Goal: Task Accomplishment & Management: Manage account settings

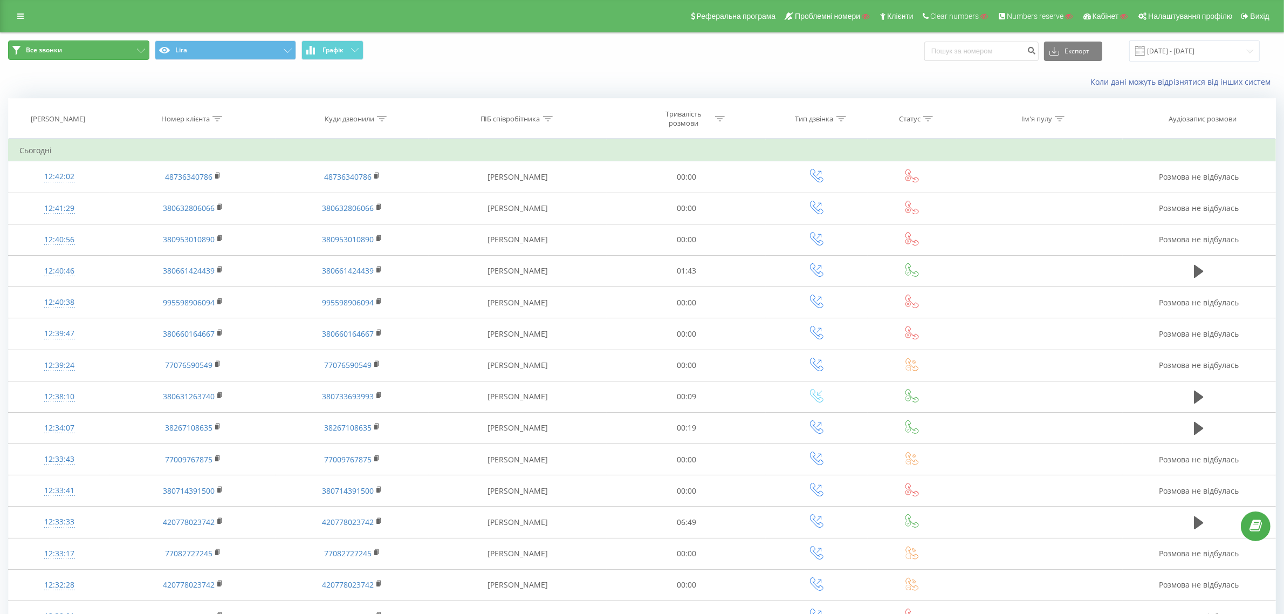
click at [98, 52] on button "Все звонки" at bounding box center [78, 49] width 141 height 19
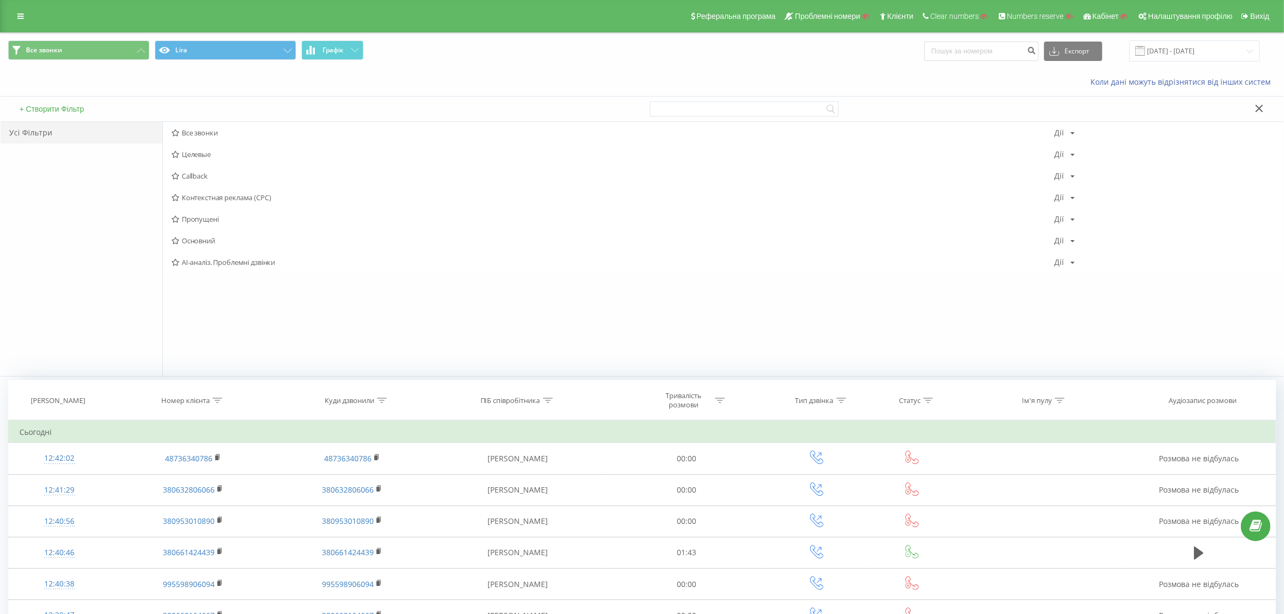
click at [340, 75] on div "Коли дані можуть відрізнятися вiд інших систем" at bounding box center [642, 82] width 1283 height 26
click at [70, 106] on button "+ Створити Фільтр" at bounding box center [51, 109] width 71 height 10
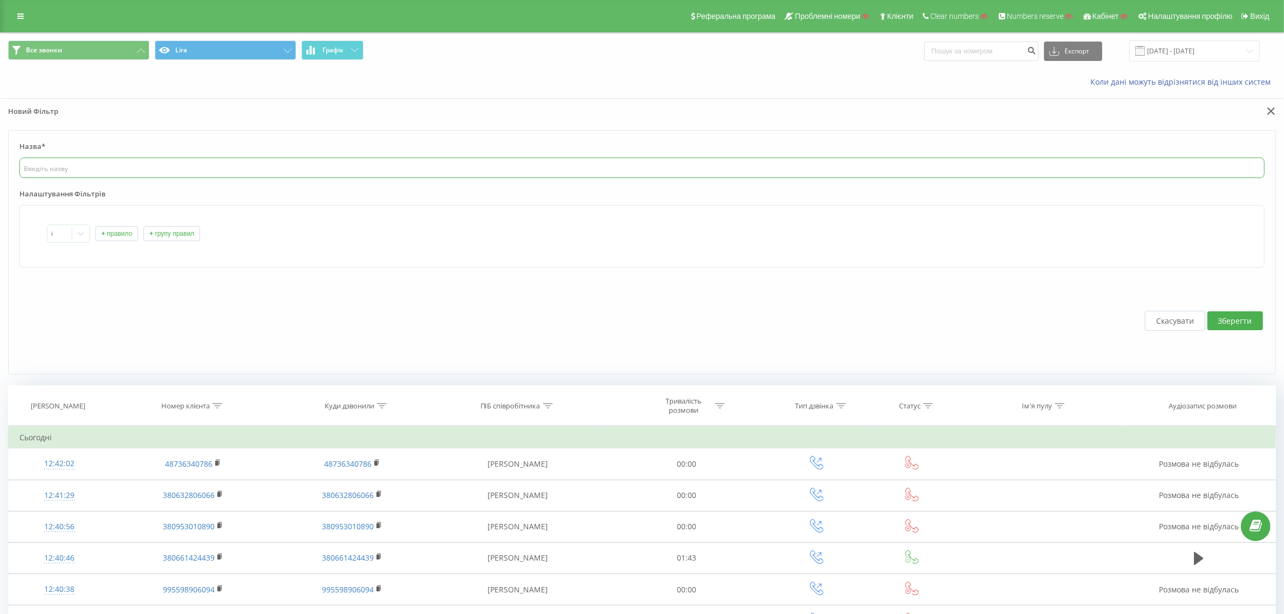
click at [162, 168] on input "text" at bounding box center [641, 167] width 1245 height 20
paste input "Целевые звонки - Болтушко"
click at [85, 171] on input "Целевые звонки - Болтушко" at bounding box center [641, 167] width 1245 height 20
type input "Целевые звонки Болтушко"
click at [111, 233] on button "+ правило" at bounding box center [116, 233] width 43 height 15
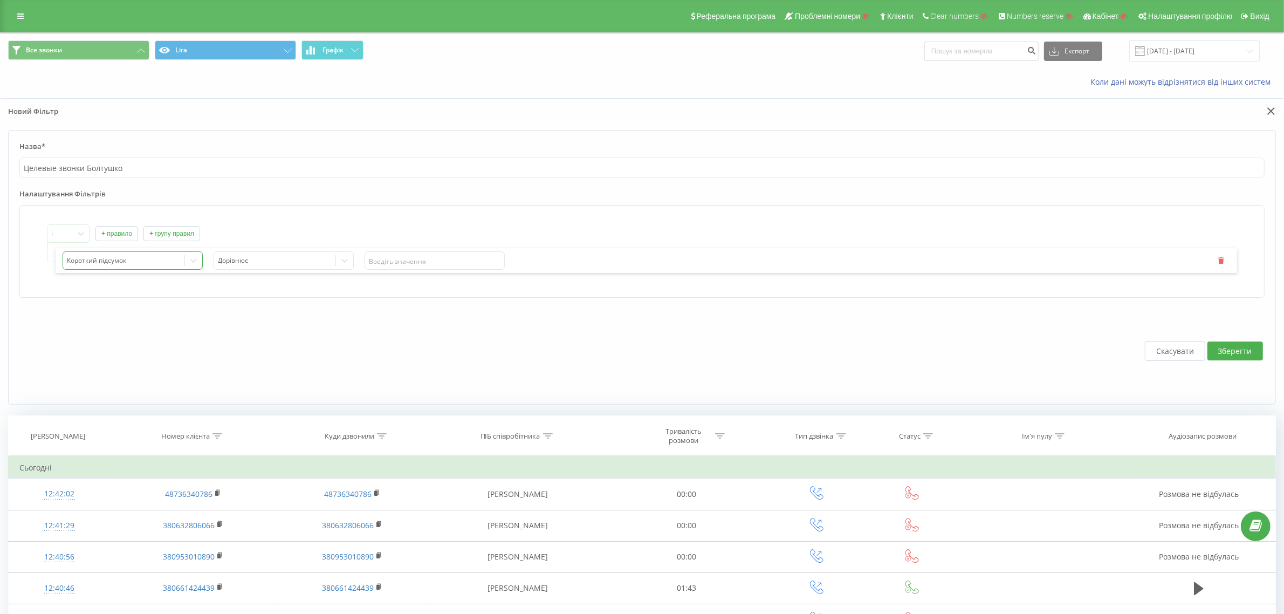
click at [116, 267] on div "Короткий підсумок" at bounding box center [123, 261] width 121 height 16
type input "про"
click at [116, 292] on div "Назва профілю" at bounding box center [135, 296] width 134 height 17
click at [252, 265] on div at bounding box center [274, 260] width 113 height 12
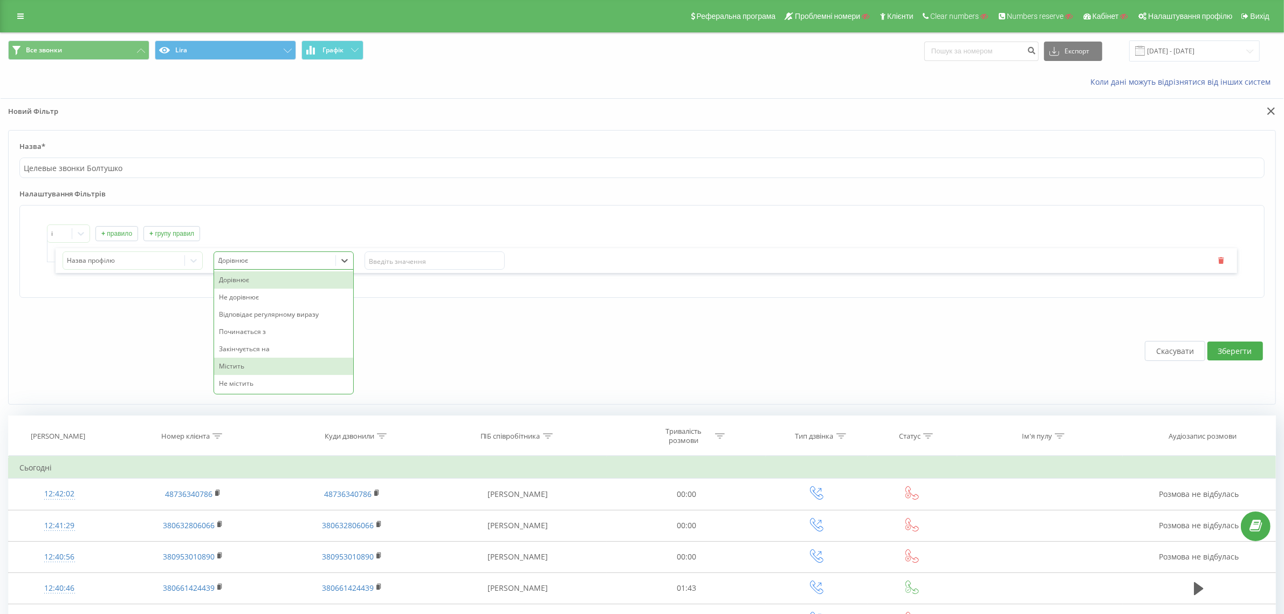
click at [233, 365] on div "Містить" at bounding box center [283, 365] width 139 height 17
click at [429, 264] on input "text" at bounding box center [434, 260] width 140 height 18
paste input "Целевые звонки - Болтушко"
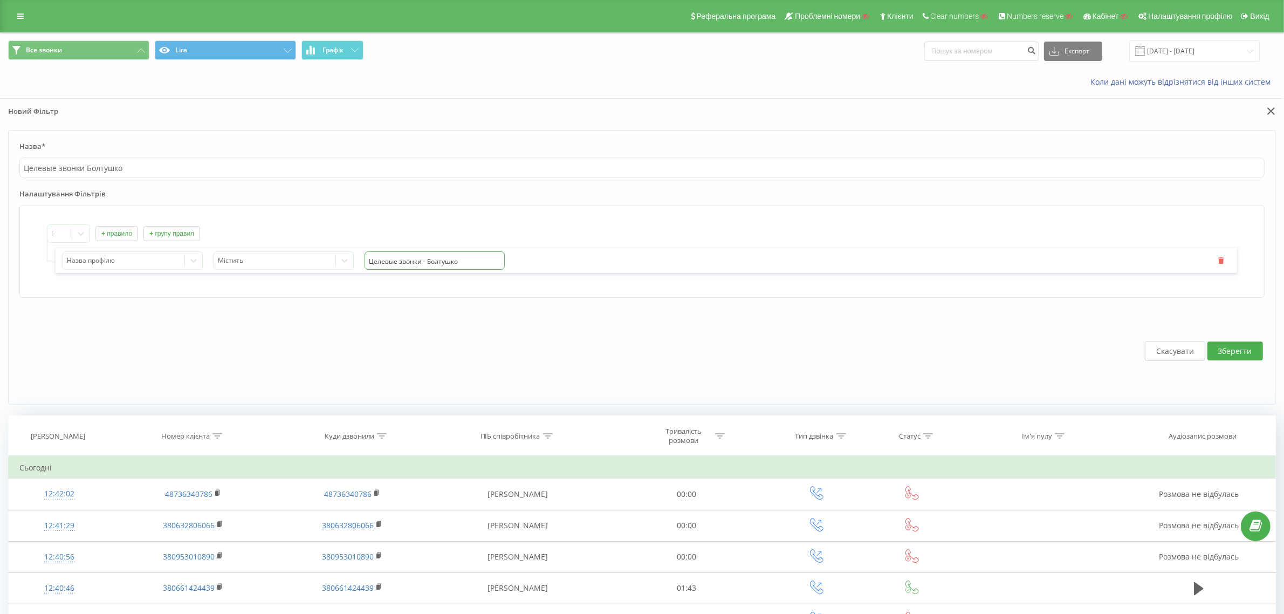
drag, startPoint x: 424, startPoint y: 259, endPoint x: 378, endPoint y: 260, distance: 45.3
click at [378, 260] on input "Целевые звонки - Болтушко" at bounding box center [434, 260] width 140 height 18
type input "Болтушко"
click at [386, 252] on div "Назва профілю Містить Болтушко" at bounding box center [646, 260] width 1181 height 25
click at [412, 229] on div "і + правило + групу правил" at bounding box center [642, 233] width 1190 height 18
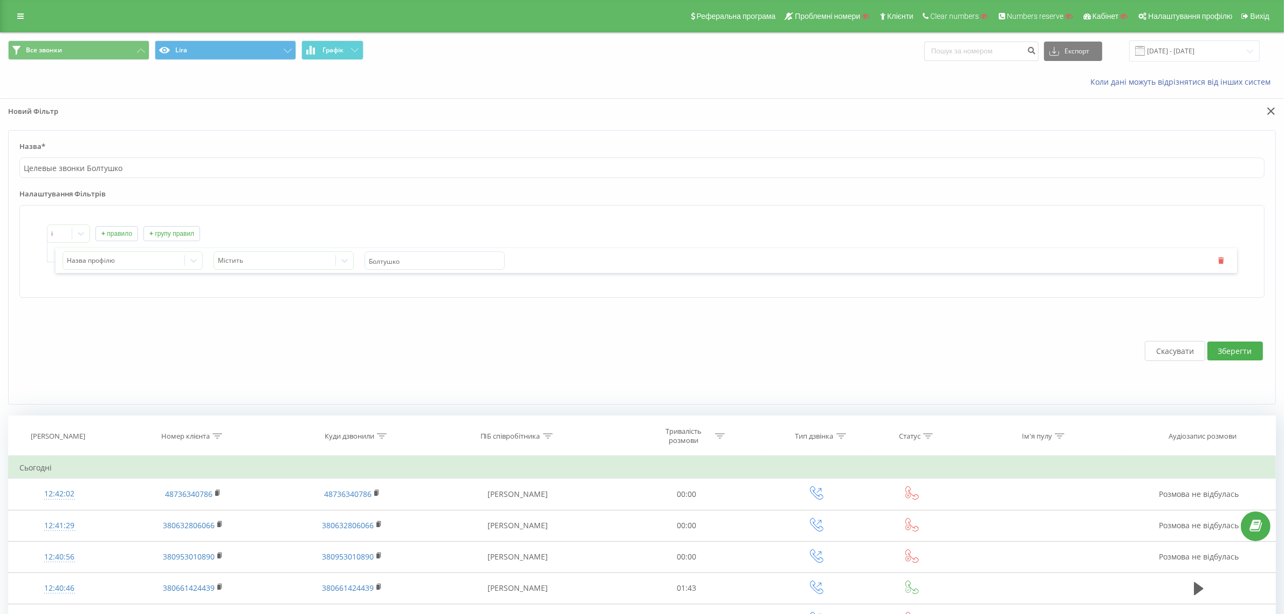
click at [1228, 357] on button "Зберегти" at bounding box center [1235, 350] width 56 height 19
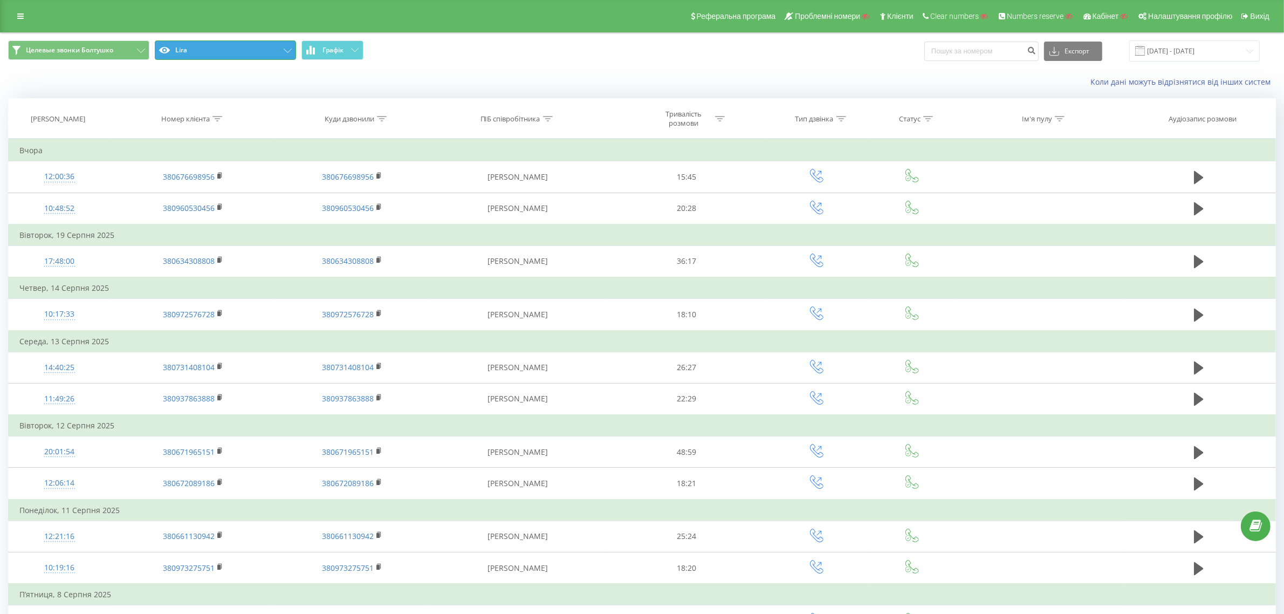
click at [276, 47] on button "Lira" at bounding box center [225, 49] width 141 height 19
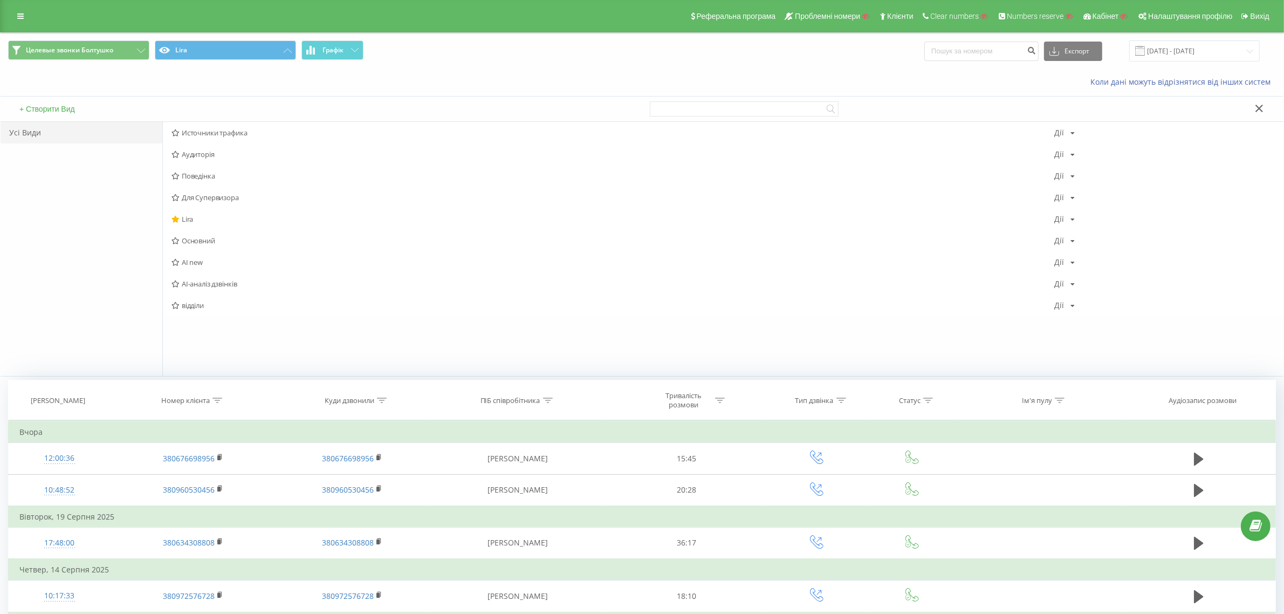
click at [67, 108] on button "+ Створити Вид" at bounding box center [47, 109] width 62 height 10
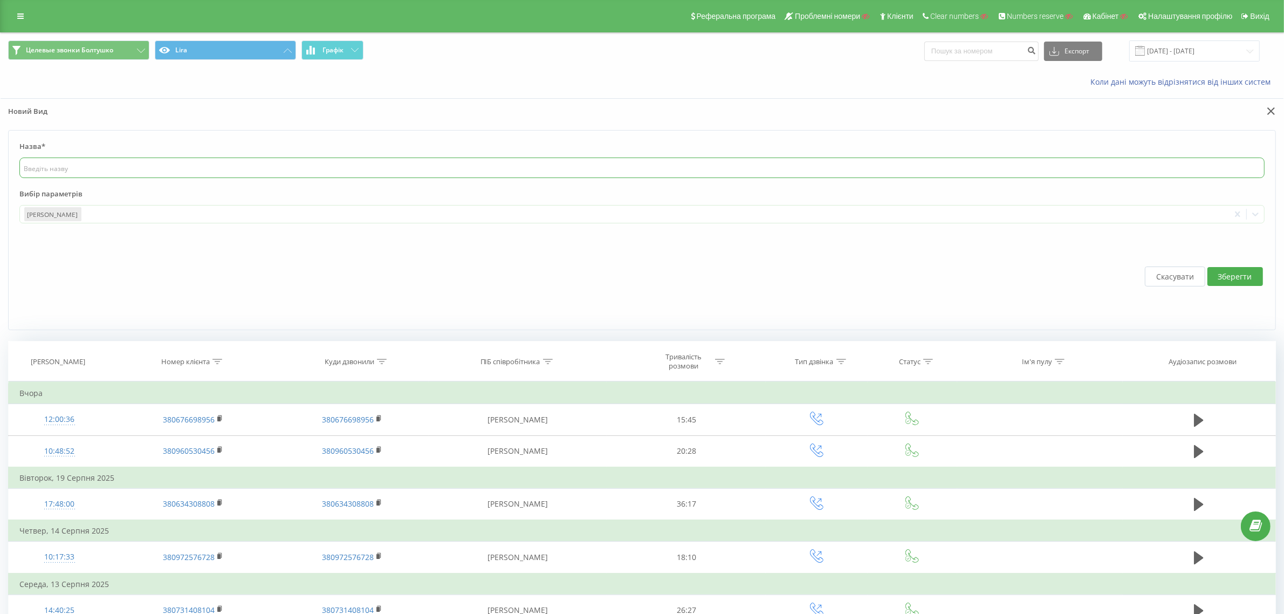
click at [96, 176] on input "text" at bounding box center [641, 167] width 1245 height 20
type input "AI аналіз"
click at [237, 206] on div "Дата дзвінка" at bounding box center [624, 213] width 1209 height 17
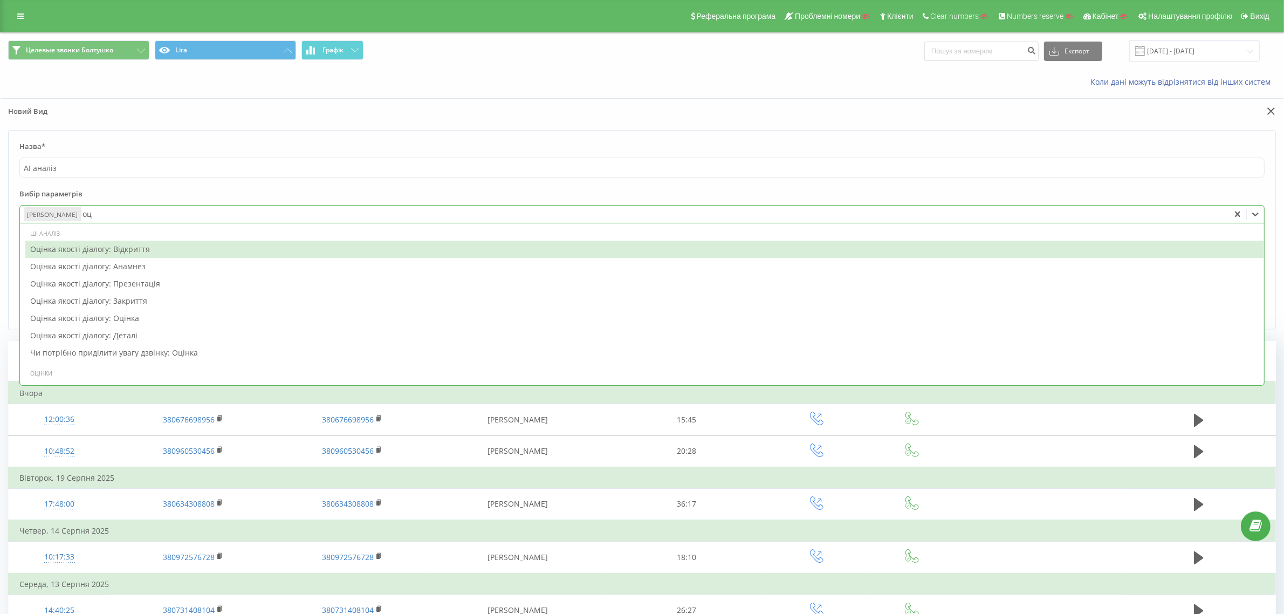
type input "оці"
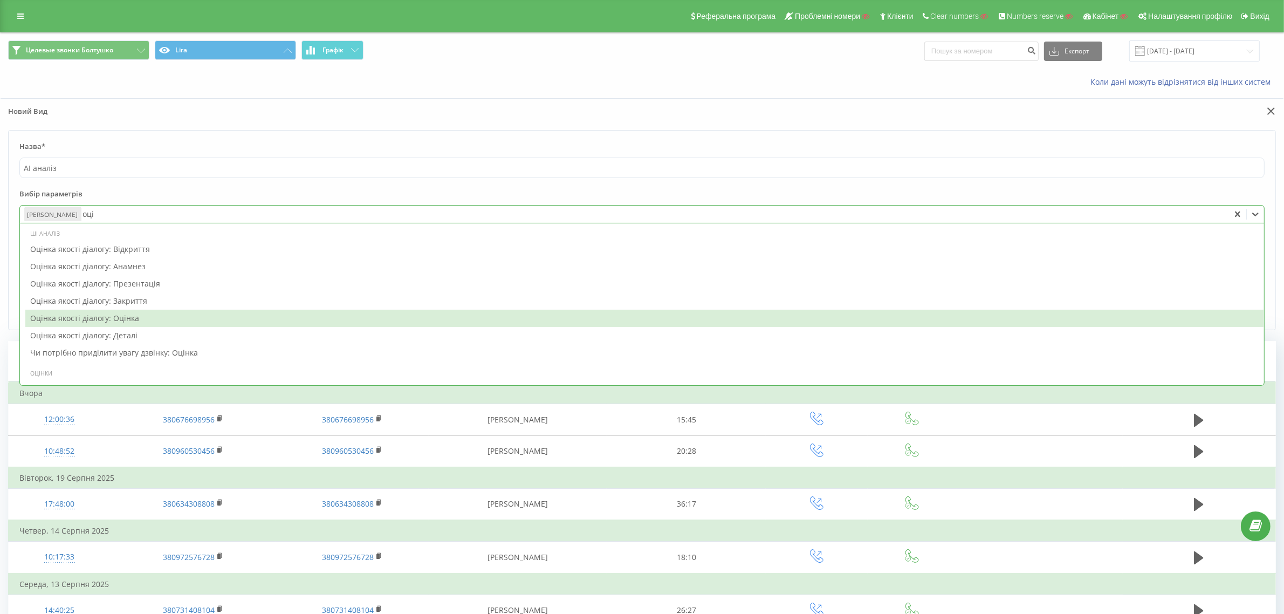
click at [182, 319] on div "Оцінка якості діалогу: Оцінка" at bounding box center [644, 317] width 1238 height 17
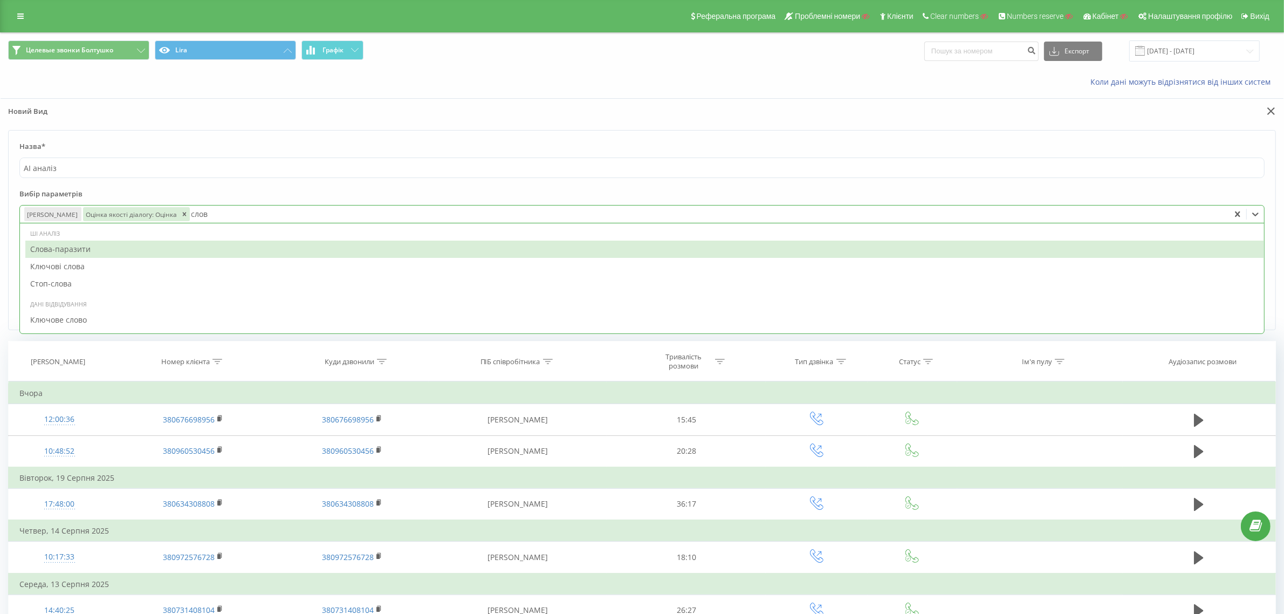
type input "слова"
click at [128, 250] on div "Слова-паразити" at bounding box center [644, 248] width 1238 height 17
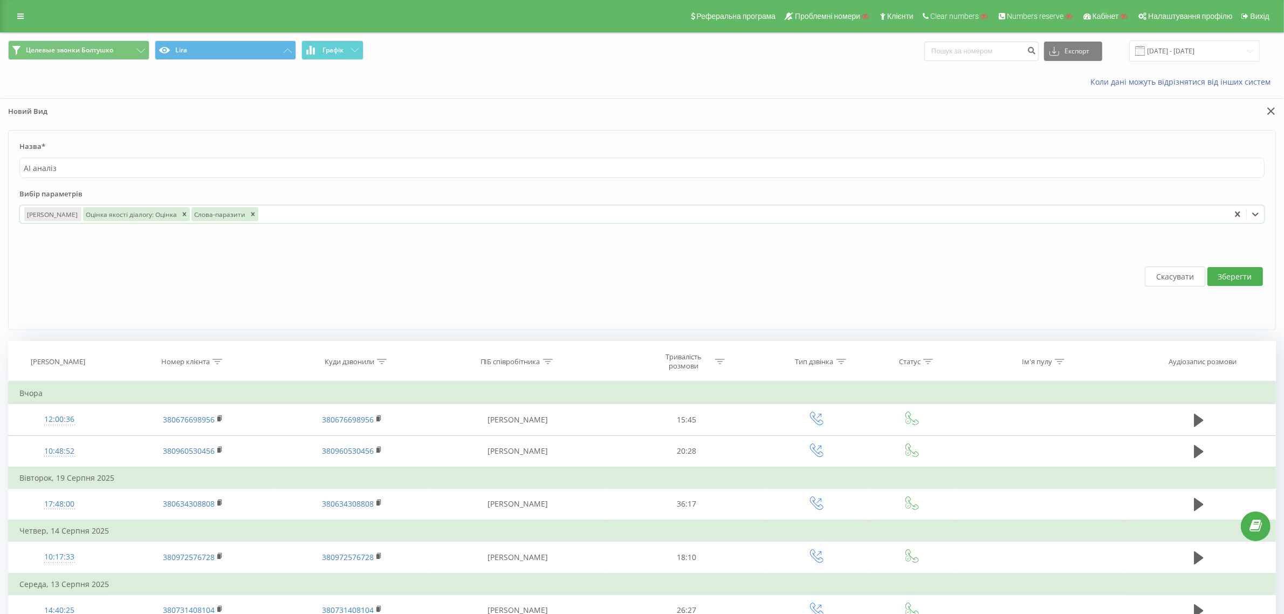
type input "л"
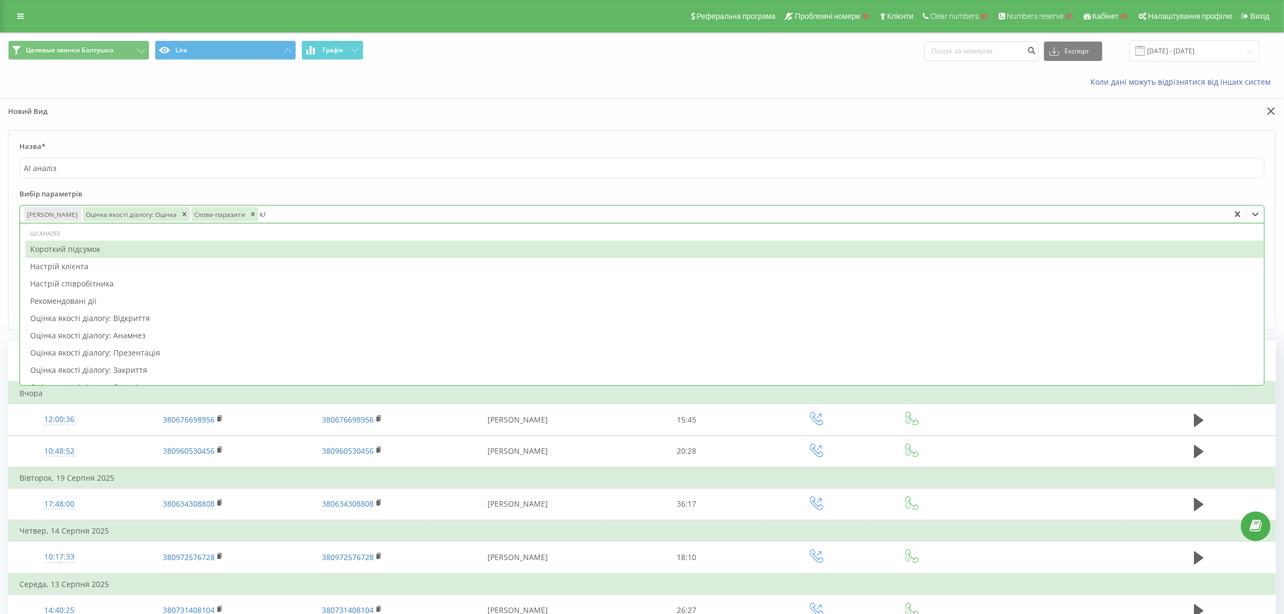
type input "клю"
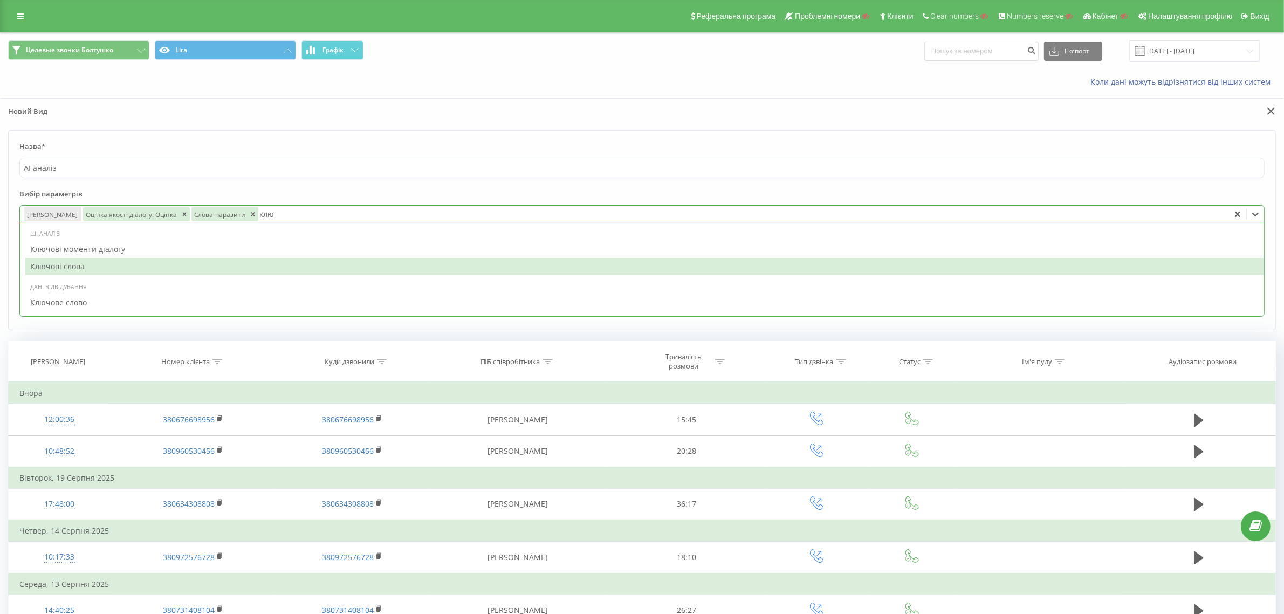
click at [120, 268] on div "Ключові слова" at bounding box center [644, 266] width 1238 height 17
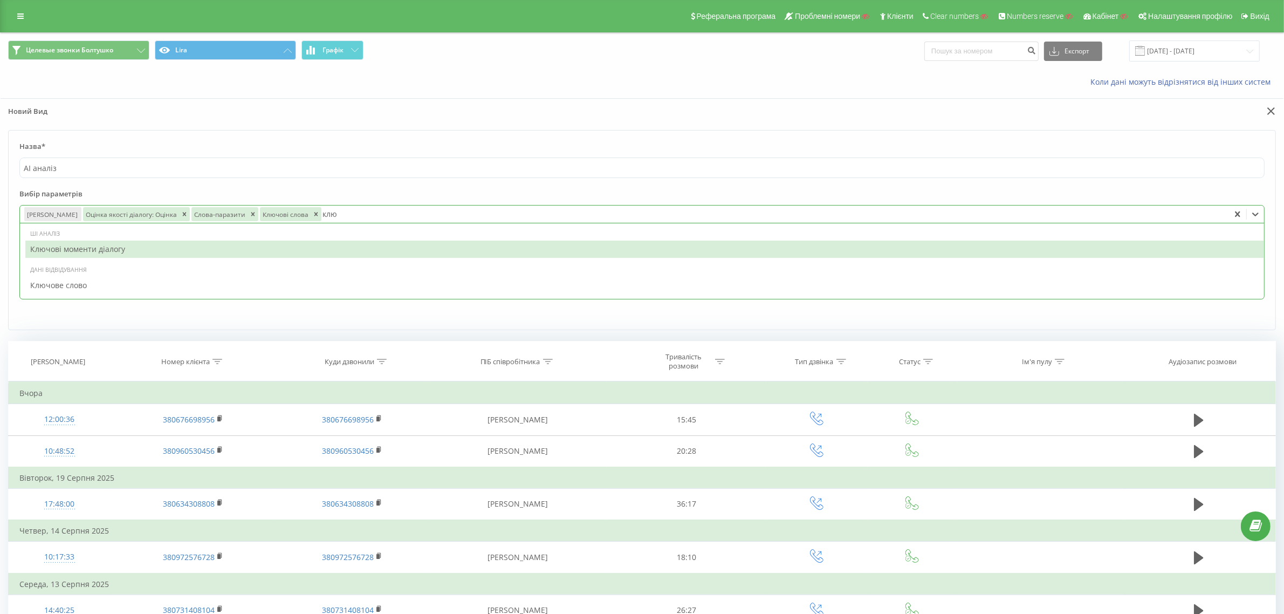
type input "ключ"
click at [122, 246] on div "Ключові моменти діалогу" at bounding box center [644, 248] width 1238 height 17
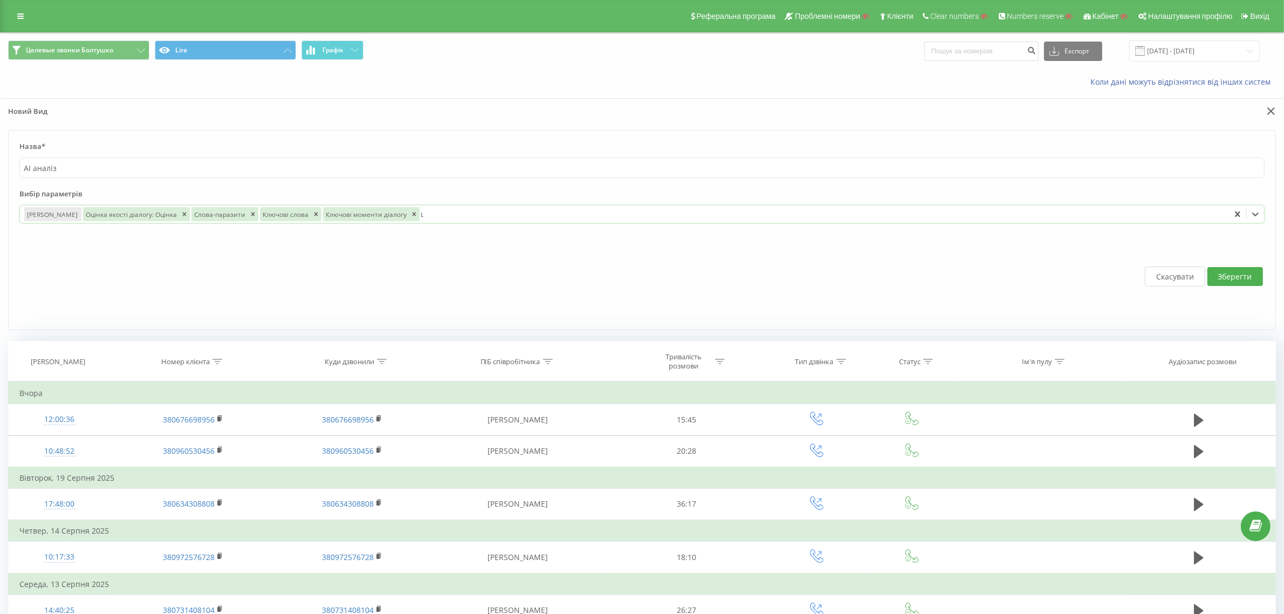
type input "що"
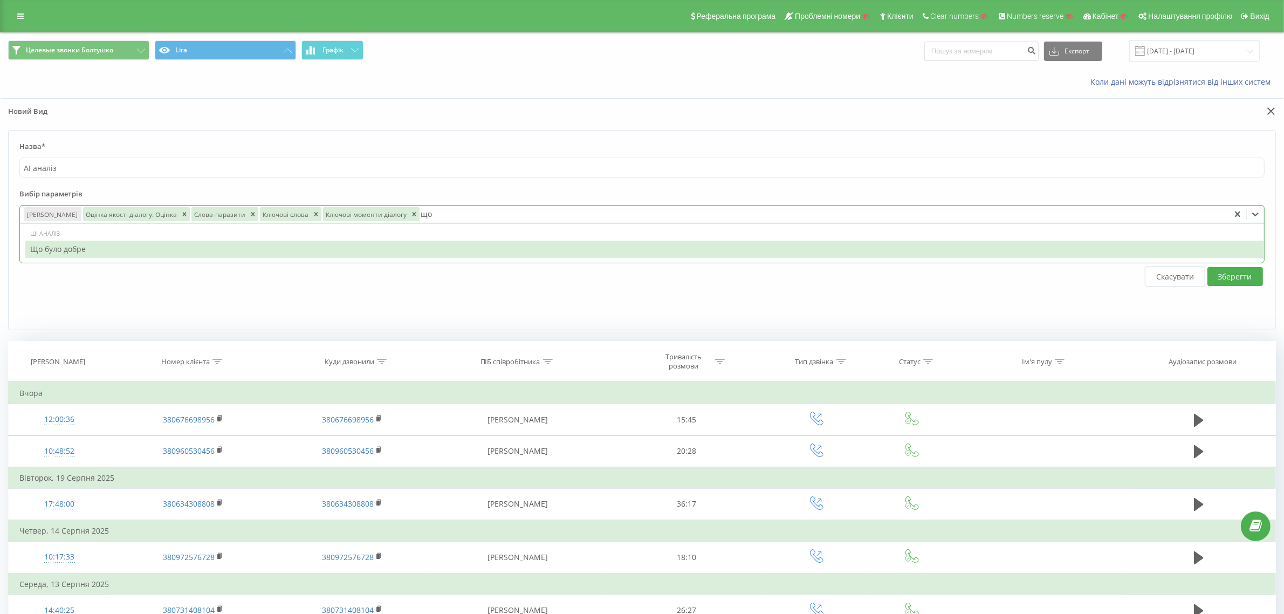
click at [218, 252] on div "Що було добре" at bounding box center [644, 248] width 1238 height 17
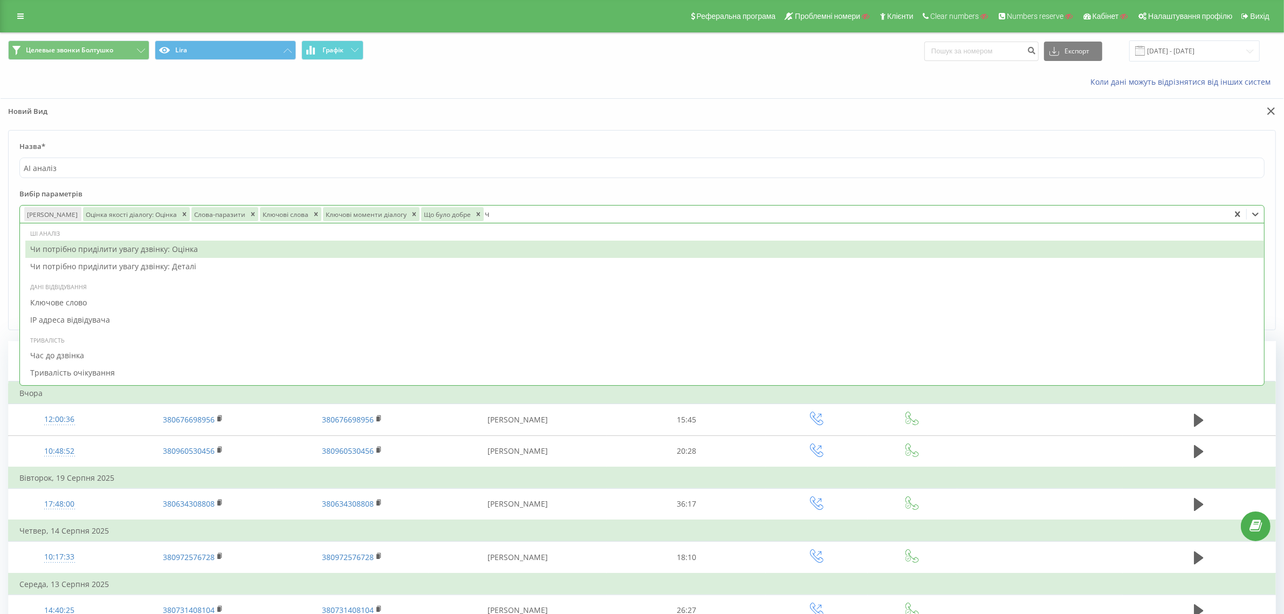
type input "чи"
click at [139, 249] on div "Чи потрібно приділити увагу дзвінку: Оцінка" at bounding box center [644, 248] width 1238 height 17
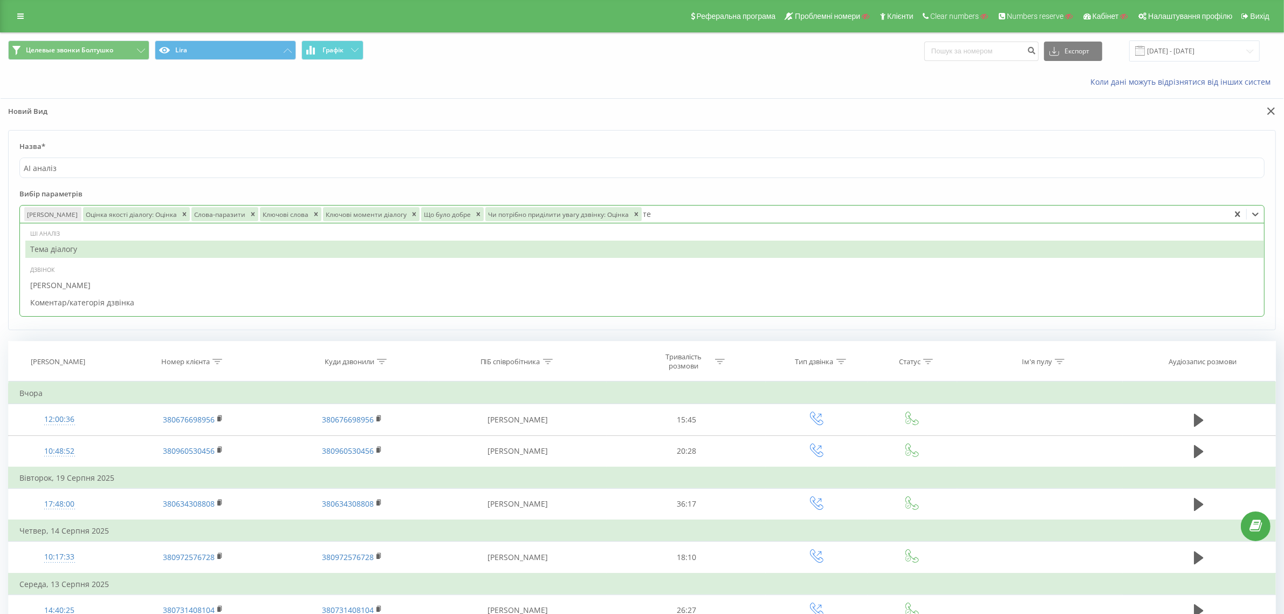
type input "тем"
click at [300, 258] on div "Тема діалогу" at bounding box center [644, 248] width 1238 height 17
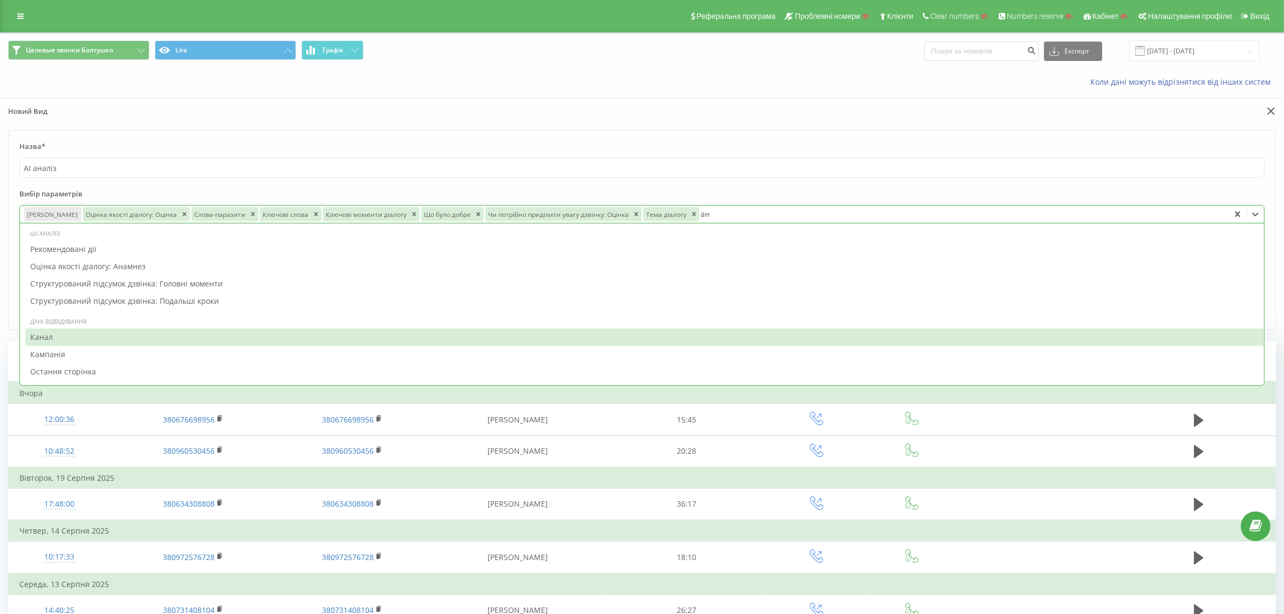
type input "а"
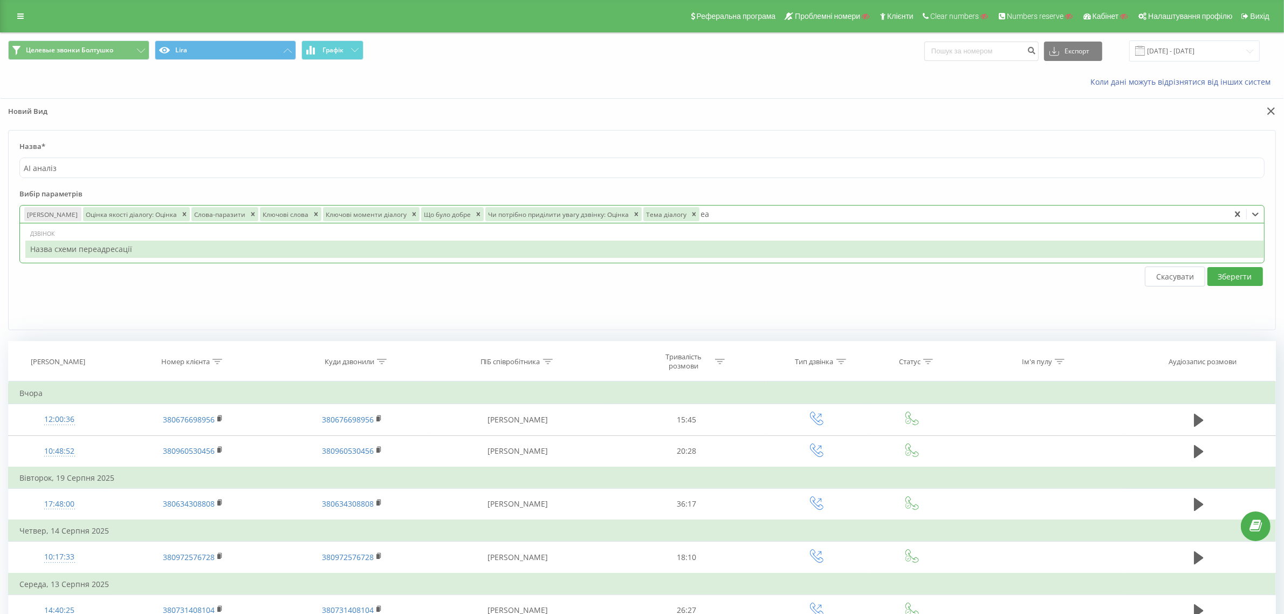
type input "е"
type input "настр"
click at [121, 255] on div "Загальний настрій" at bounding box center [644, 248] width 1238 height 17
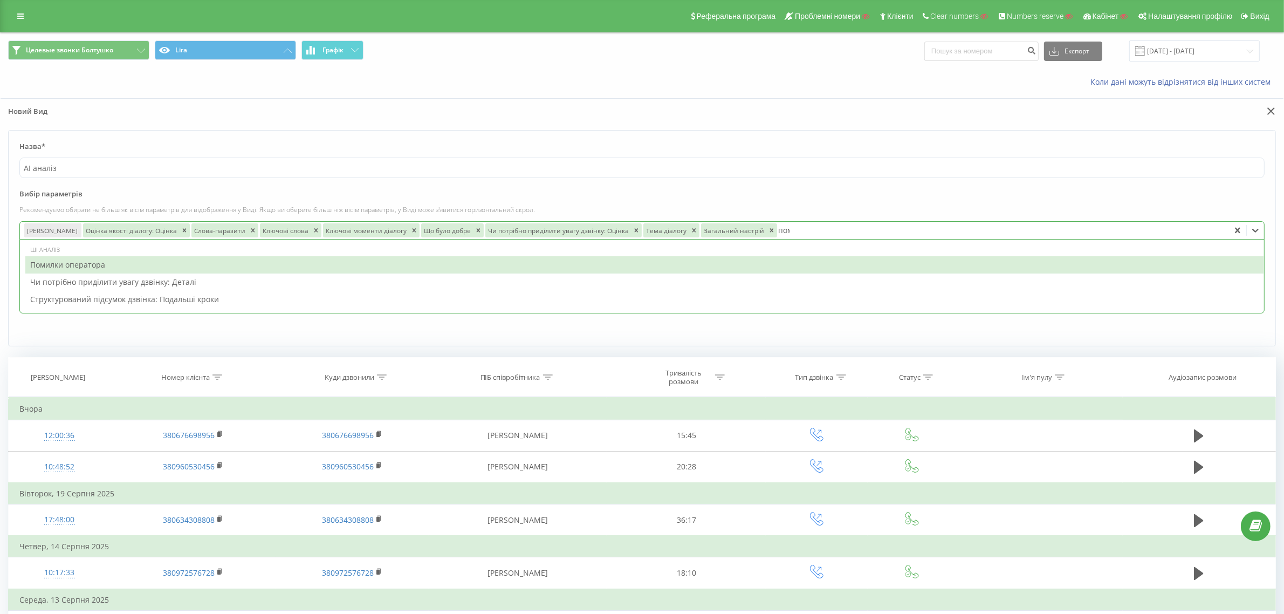
type input "поми"
click at [86, 267] on div "Помилки оператора" at bounding box center [644, 264] width 1238 height 17
type input "реком"
click at [81, 270] on div "Рекомендовані дії" at bounding box center [644, 264] width 1238 height 17
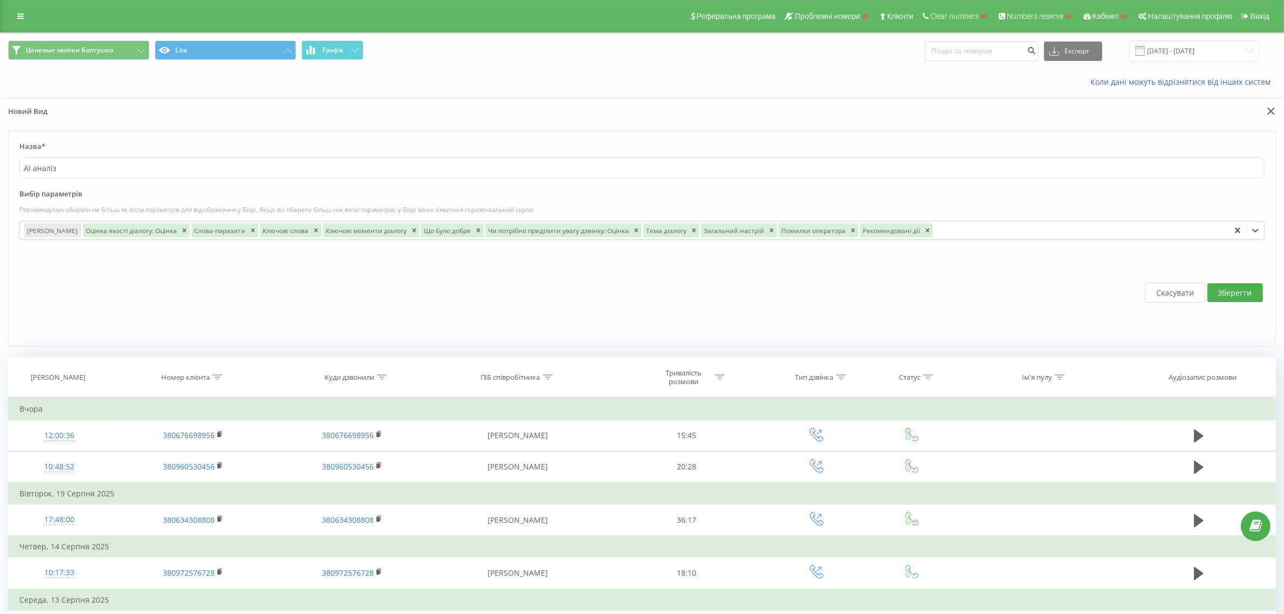
type input "і"
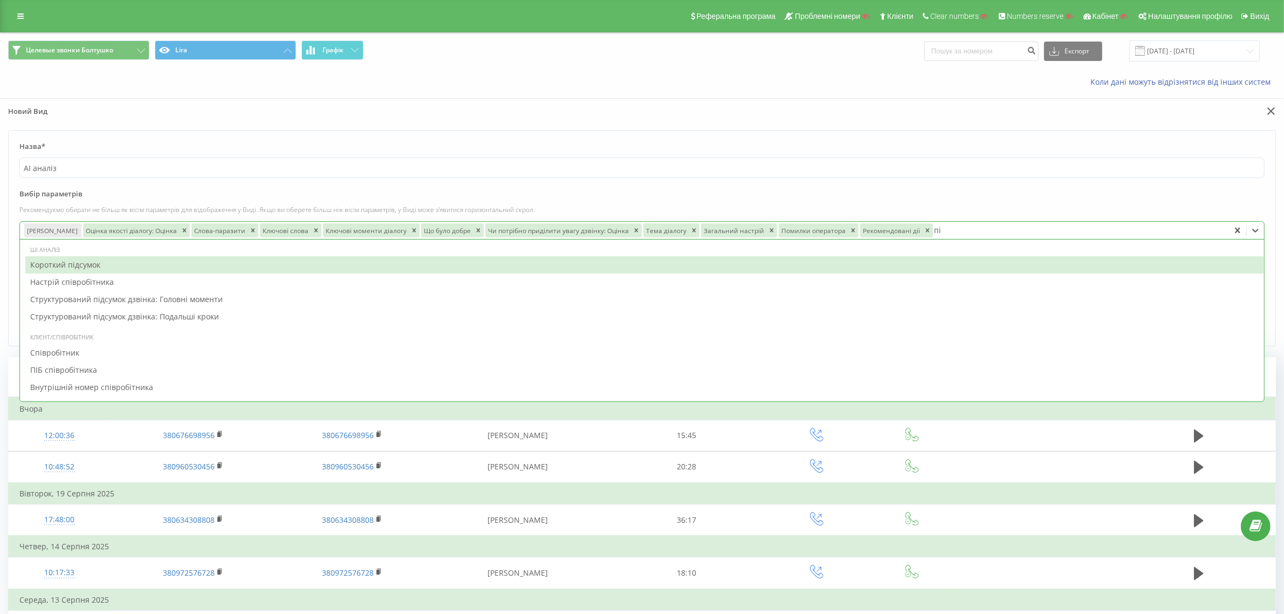
type input "під"
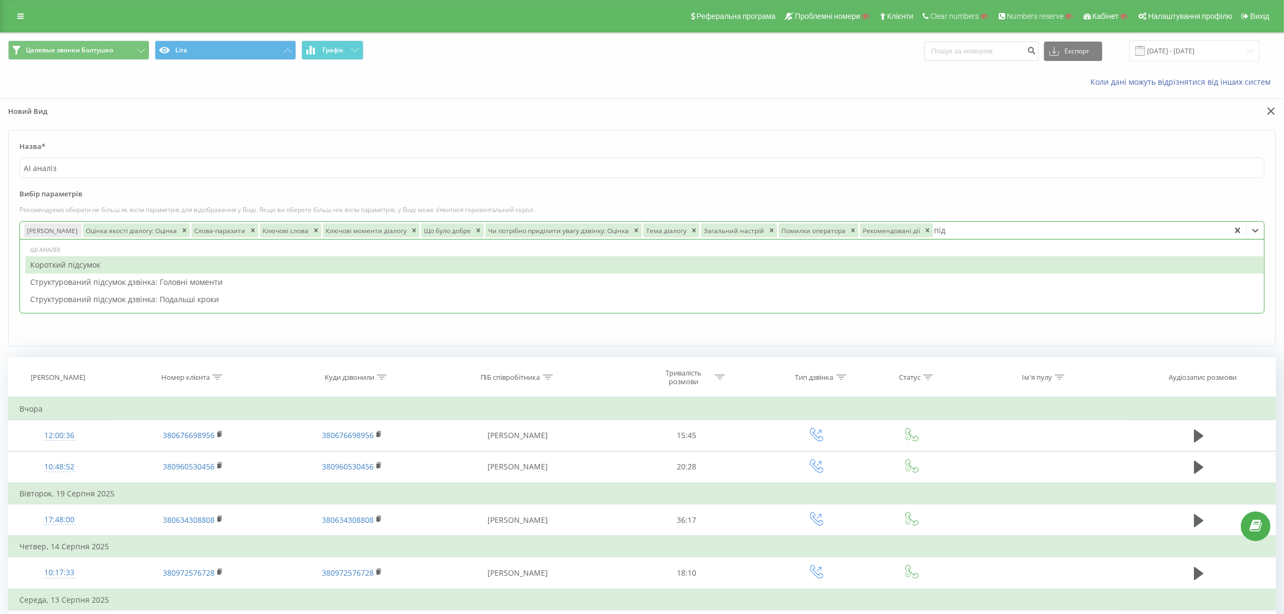
click at [120, 267] on div "Короткий підсумок" at bounding box center [644, 264] width 1238 height 17
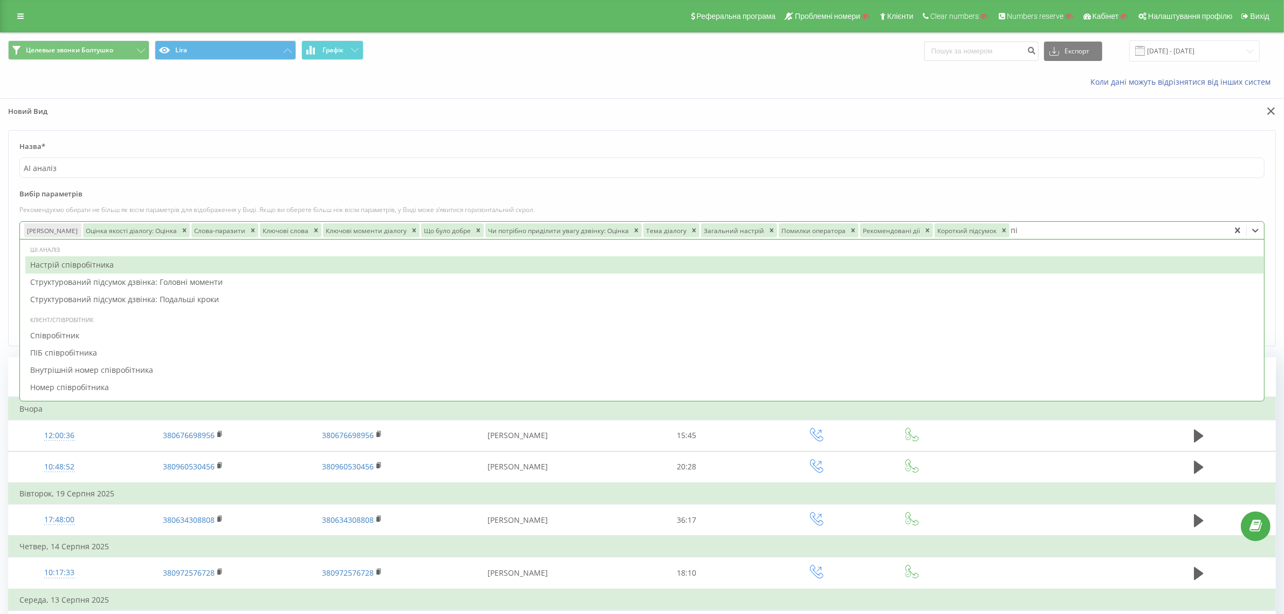
type input "під"
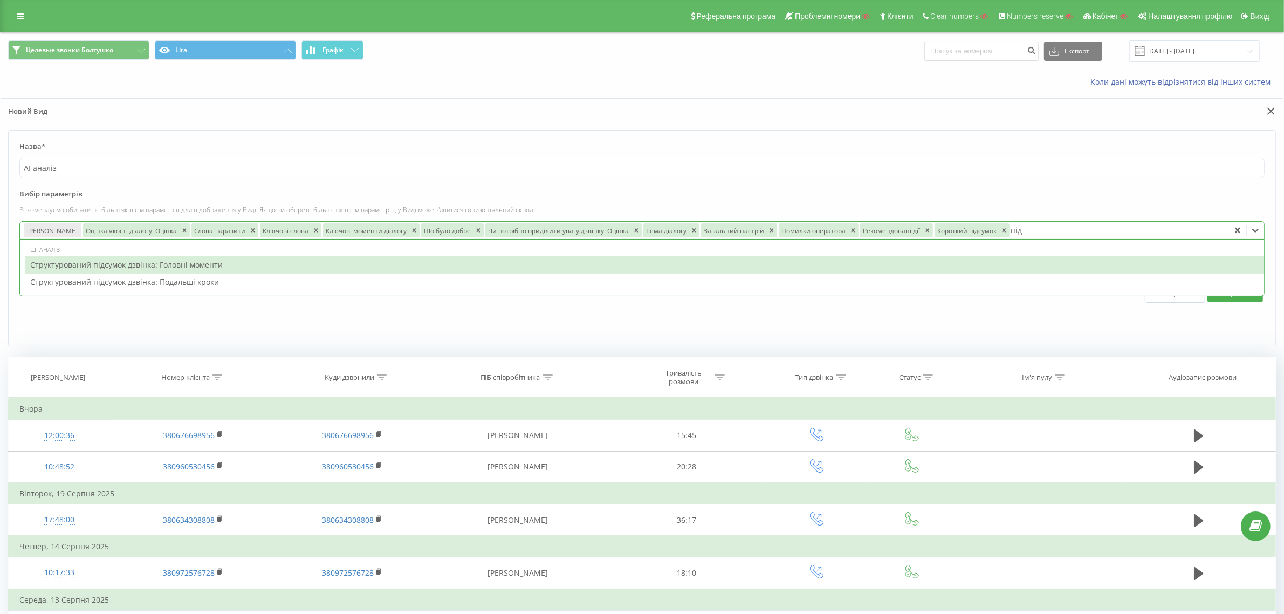
click at [144, 267] on div "Структурований підсумок дзвінка: Головні моменти" at bounding box center [644, 264] width 1238 height 17
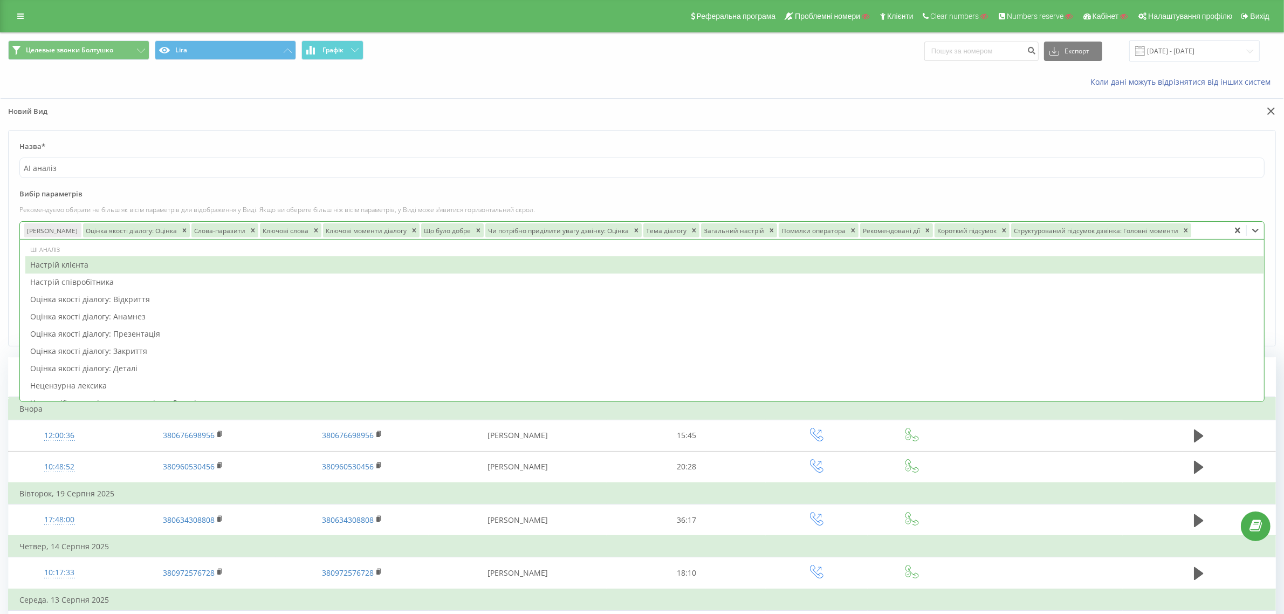
click at [995, 204] on label "Вибір параметрів" at bounding box center [641, 197] width 1245 height 16
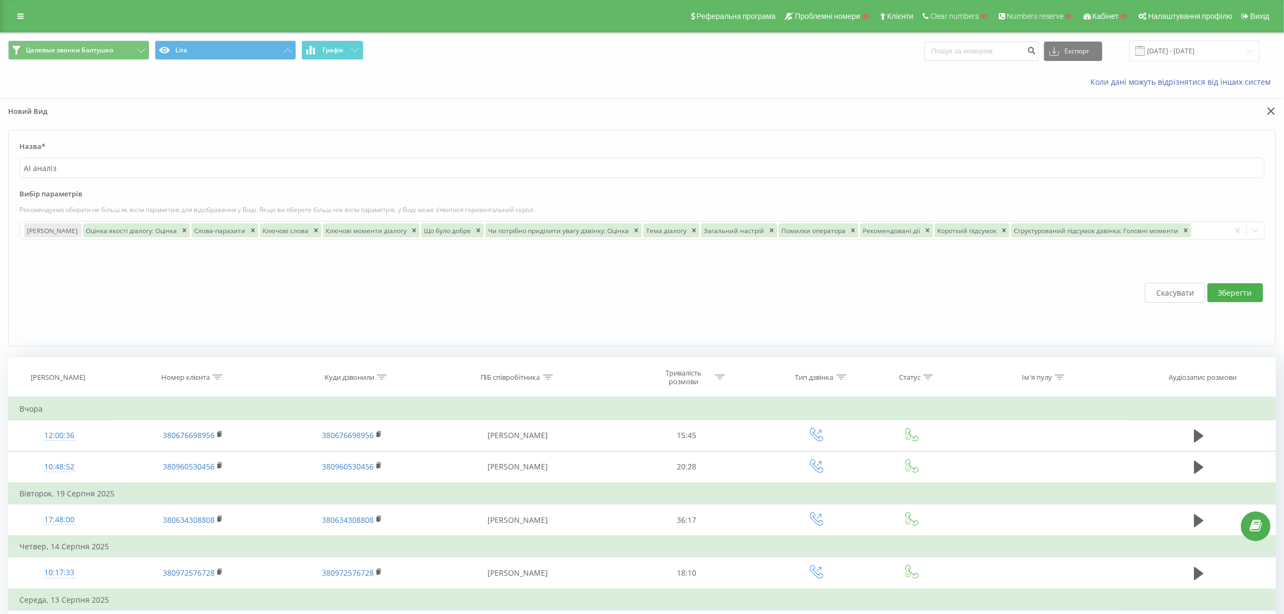
click at [1229, 295] on button "Зберегти" at bounding box center [1235, 292] width 56 height 19
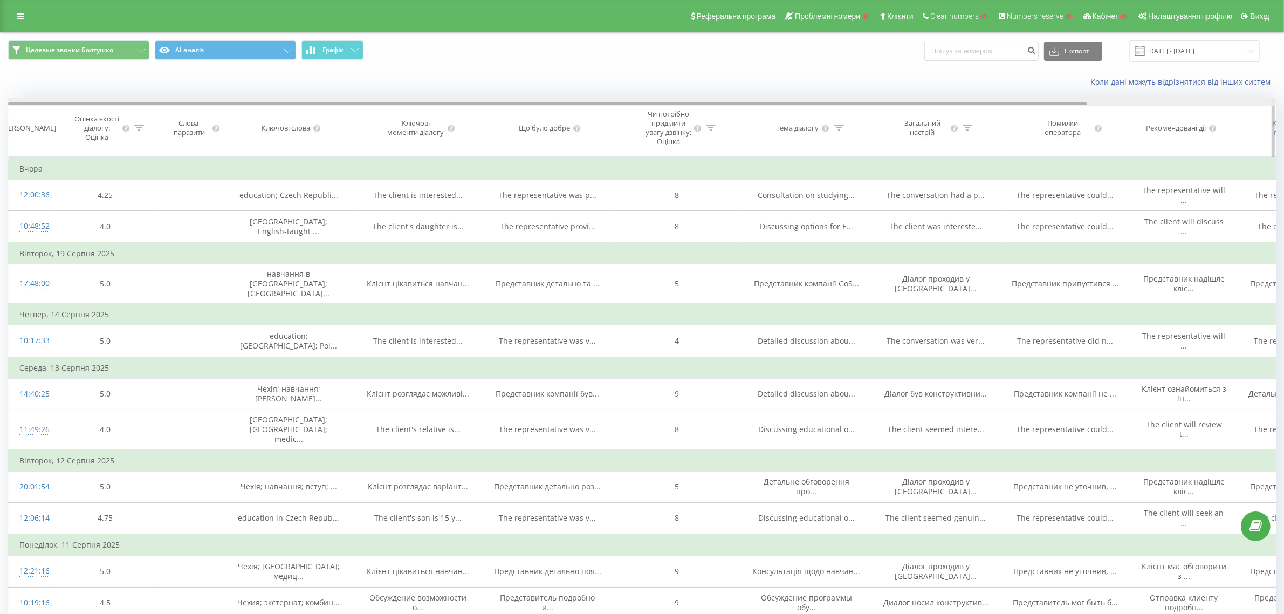
drag, startPoint x: 694, startPoint y: 101, endPoint x: 596, endPoint y: 122, distance: 100.2
click at [596, 122] on div "Дата дзвінка Оцінка якості діалогу: Оцінка Слова-паразити Ключові слова Ключові…" at bounding box center [641, 127] width 1267 height 59
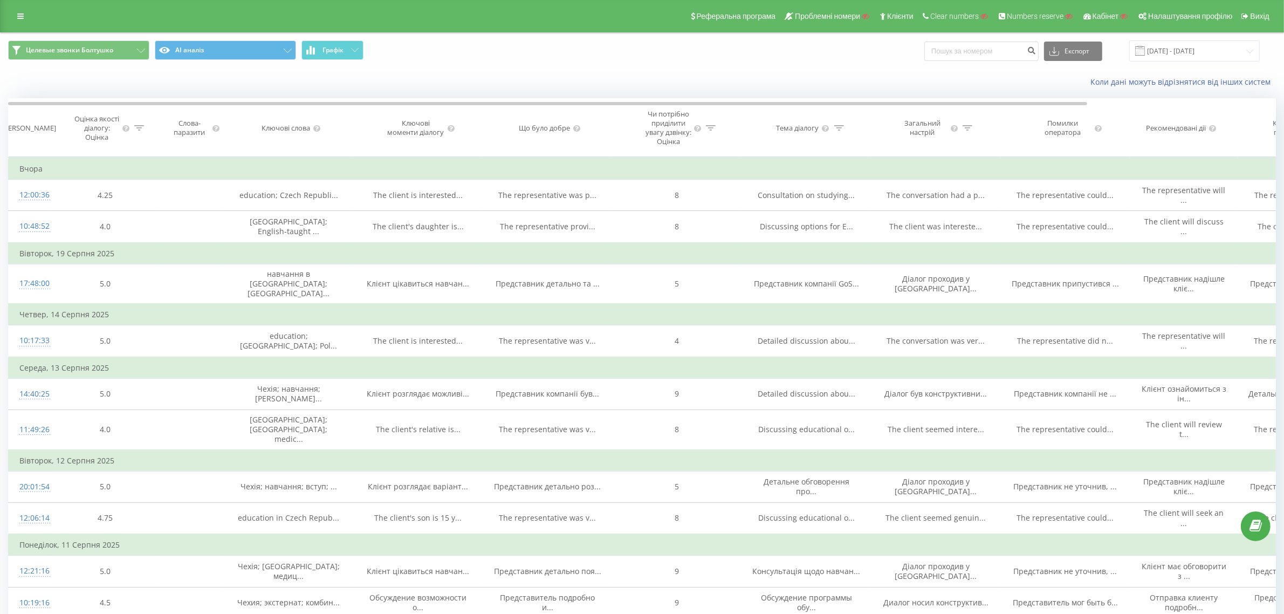
click at [10, 19] on div "Реферальна програма Проблемні номери Клієнти Clear numbers Numbers reserve Кабі…" at bounding box center [642, 16] width 1284 height 32
click at [15, 15] on link at bounding box center [20, 16] width 19 height 15
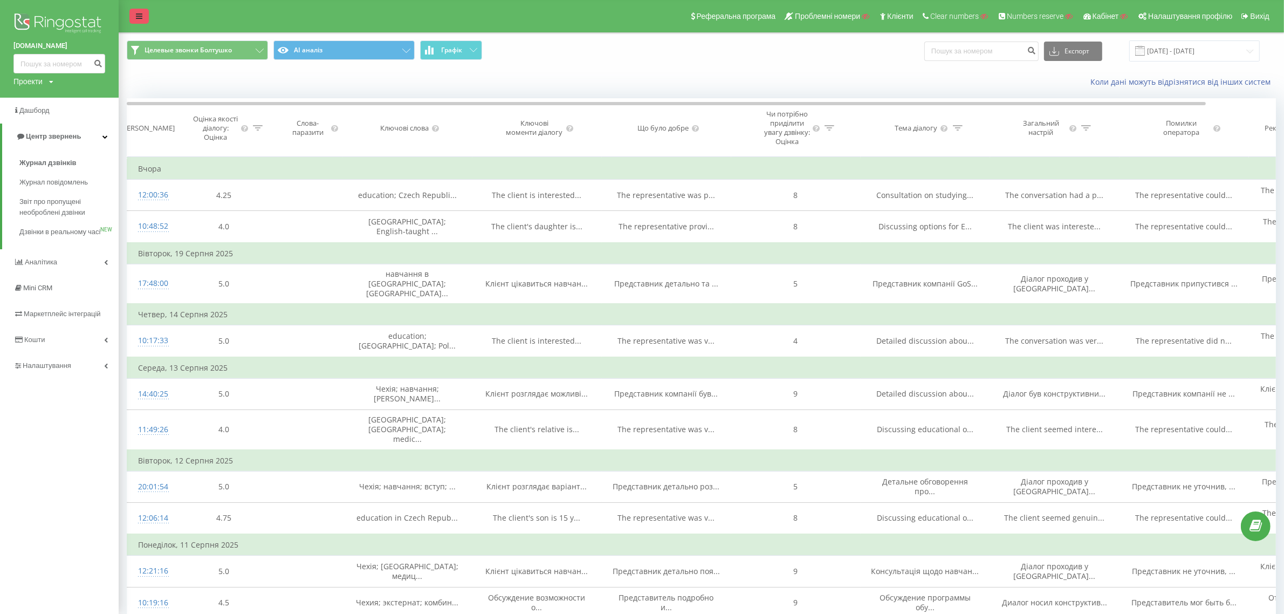
click at [144, 17] on link at bounding box center [138, 16] width 19 height 15
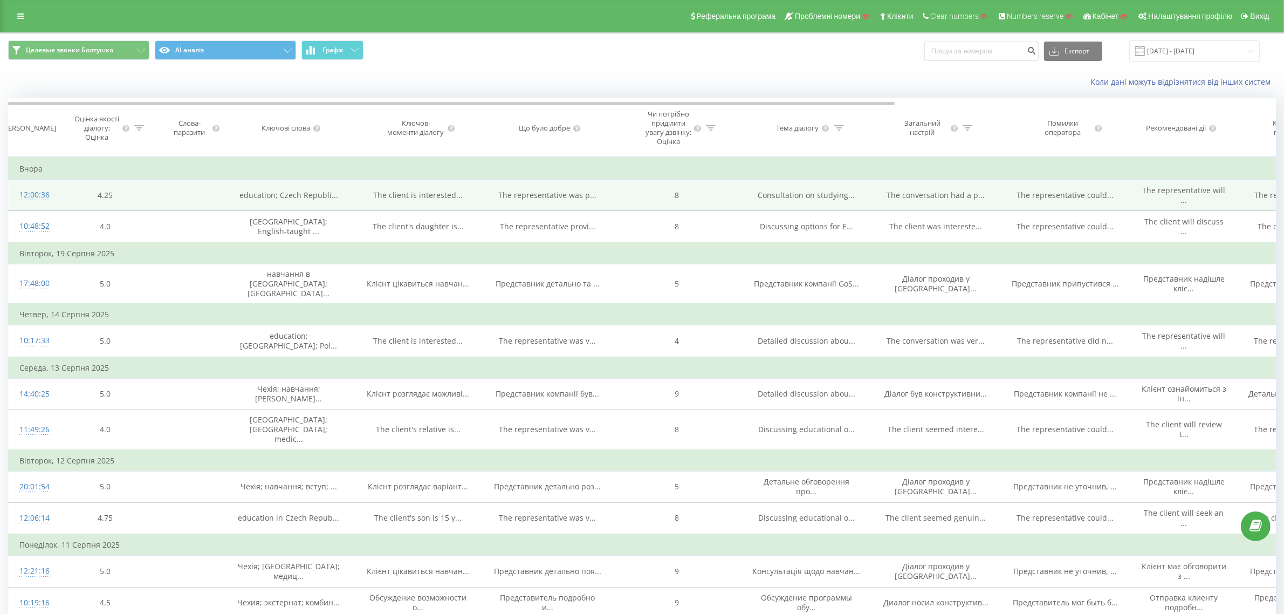
click at [33, 201] on div "12:00:36" at bounding box center [30, 194] width 22 height 21
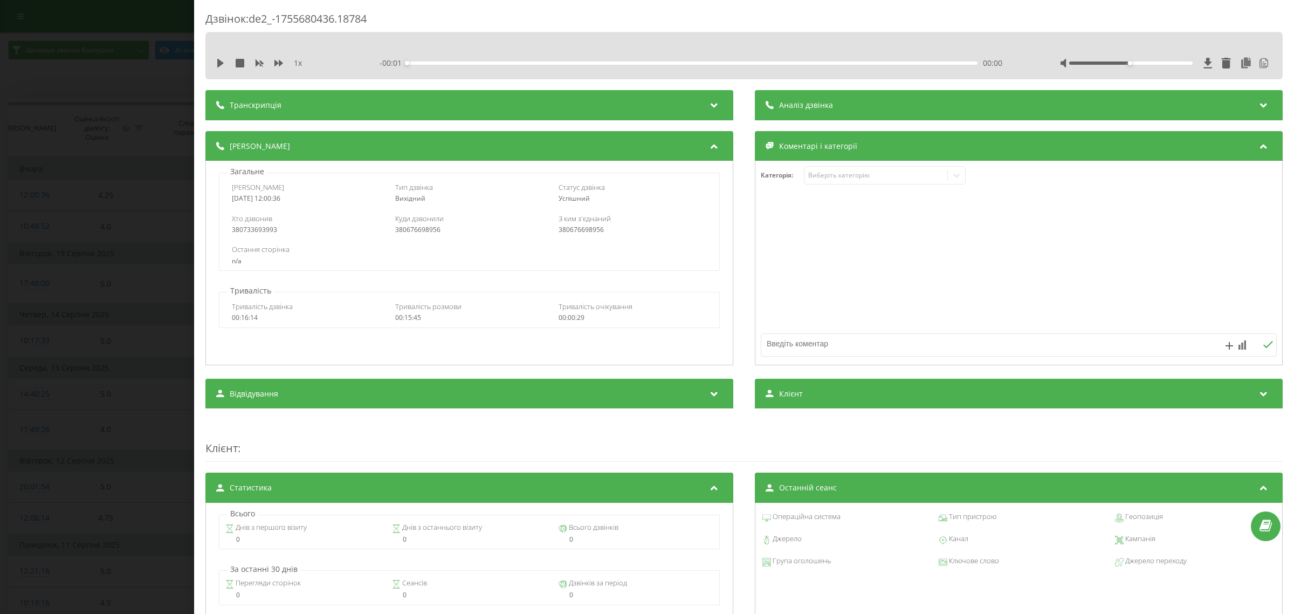
click at [904, 95] on div "Аналіз дзвінка" at bounding box center [1019, 105] width 528 height 30
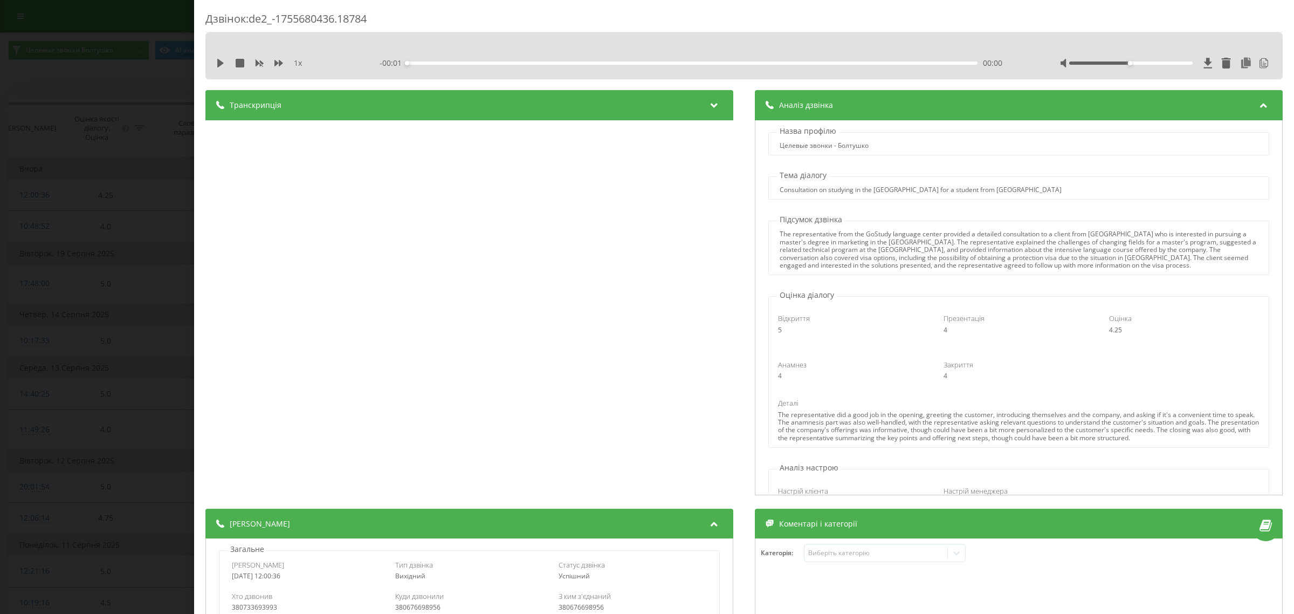
click at [581, 109] on div "Транскрипція" at bounding box center [469, 105] width 528 height 30
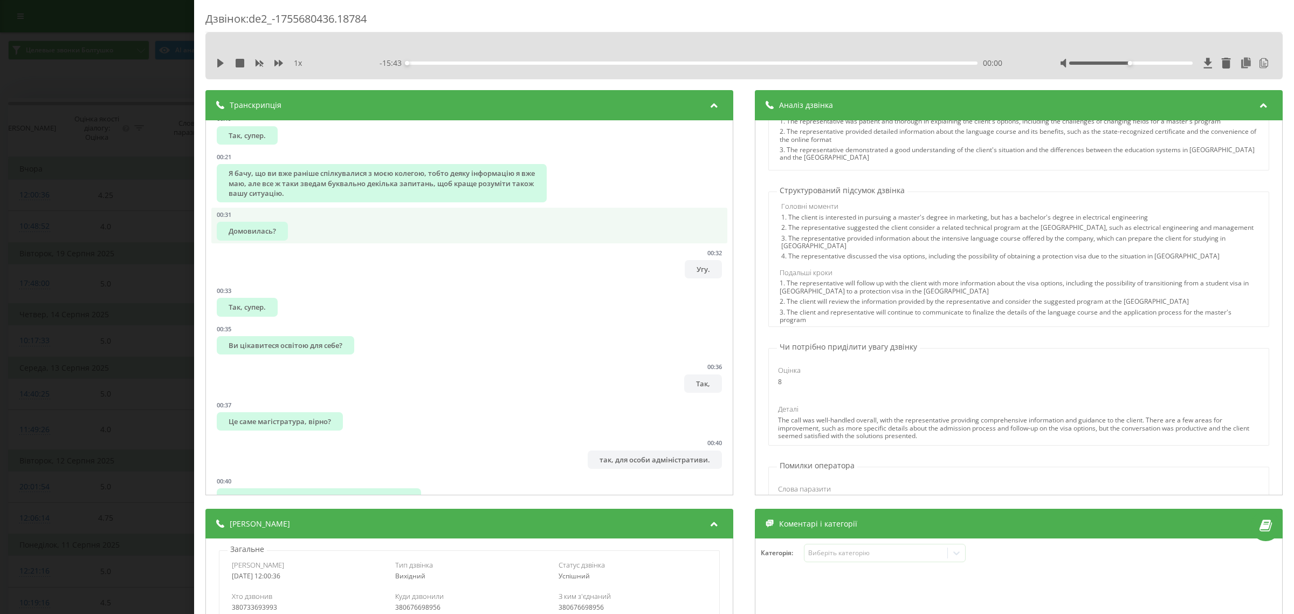
scroll to position [337, 0]
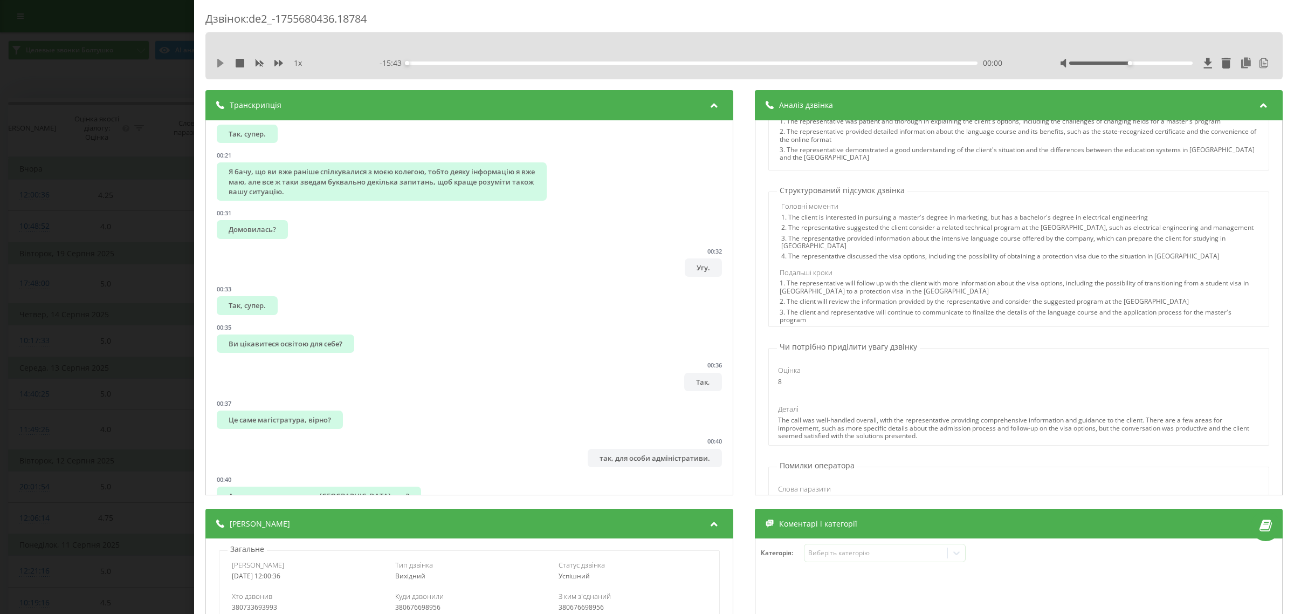
click at [222, 60] on icon at bounding box center [220, 63] width 9 height 9
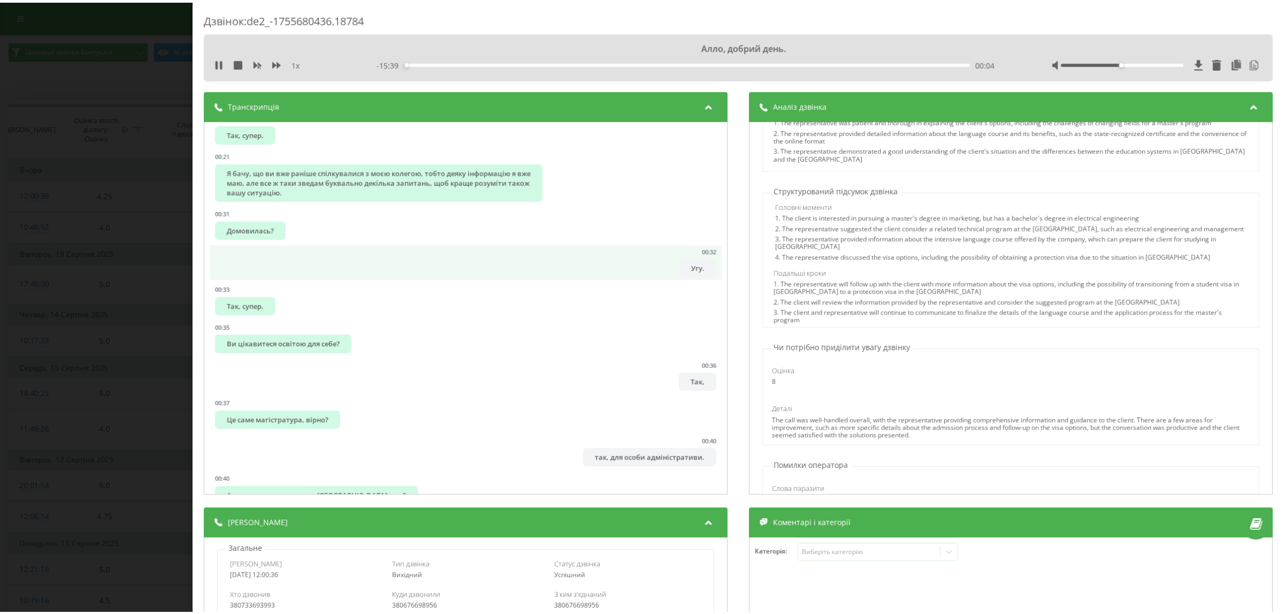
scroll to position [0, 0]
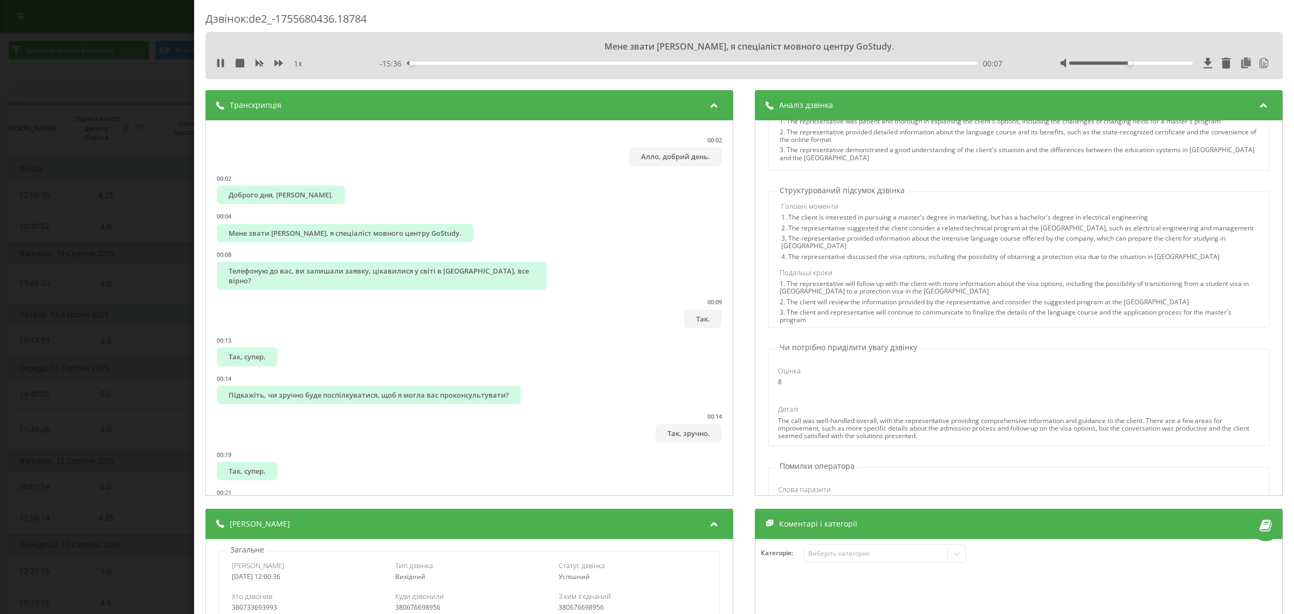
click at [141, 246] on div "Дзвінок : de2_-1755680436.18784 Мене звати Тетяна, я спеціаліст мовного центру …" at bounding box center [647, 307] width 1294 height 614
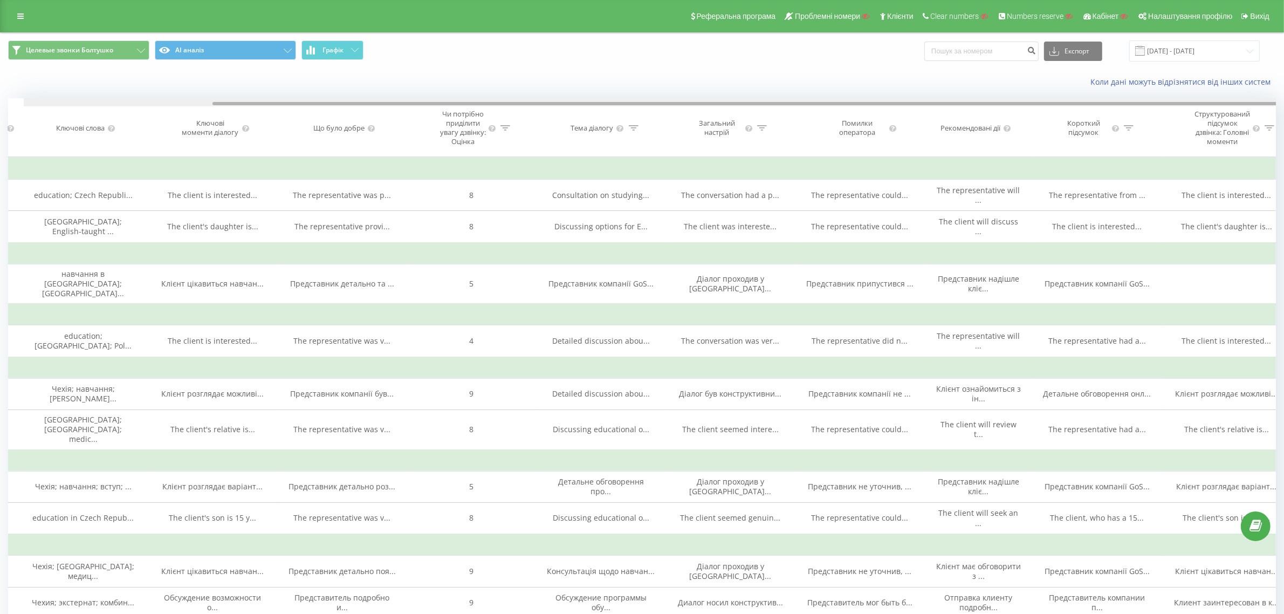
scroll to position [0, 221]
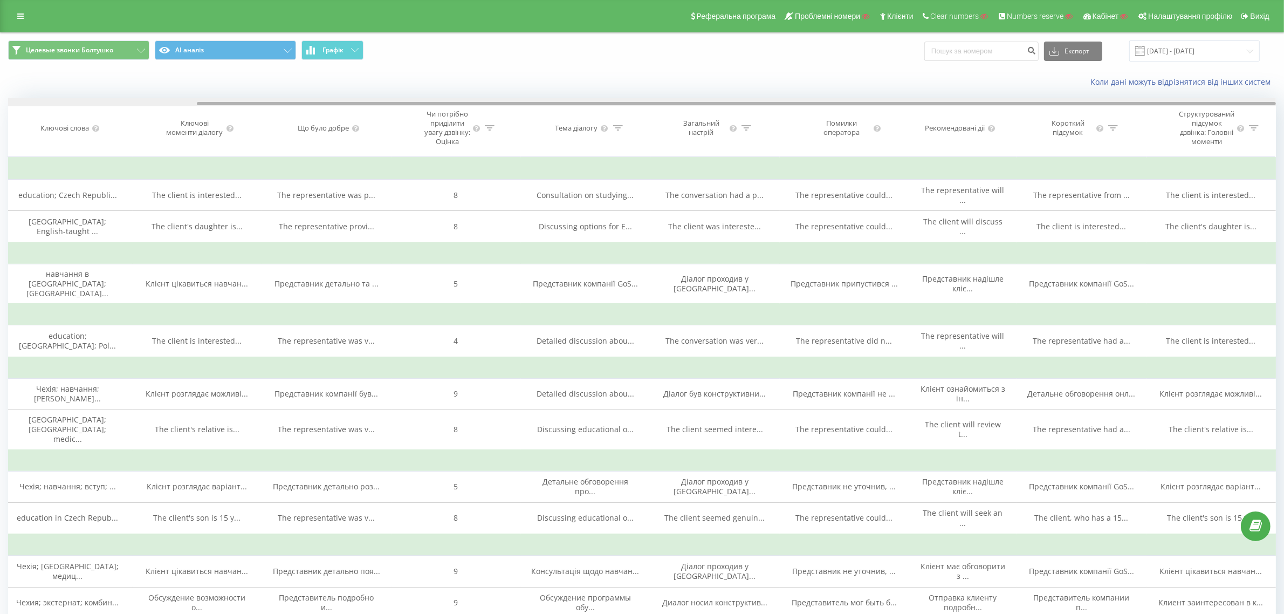
drag, startPoint x: 1038, startPoint y: 105, endPoint x: 1305, endPoint y: 87, distance: 267.5
click at [1284, 87] on html "gostudy.cz Проекти Пошук Дашборд Центр звернень Журнал дзвінків Журнал повідомл…" at bounding box center [642, 307] width 1284 height 614
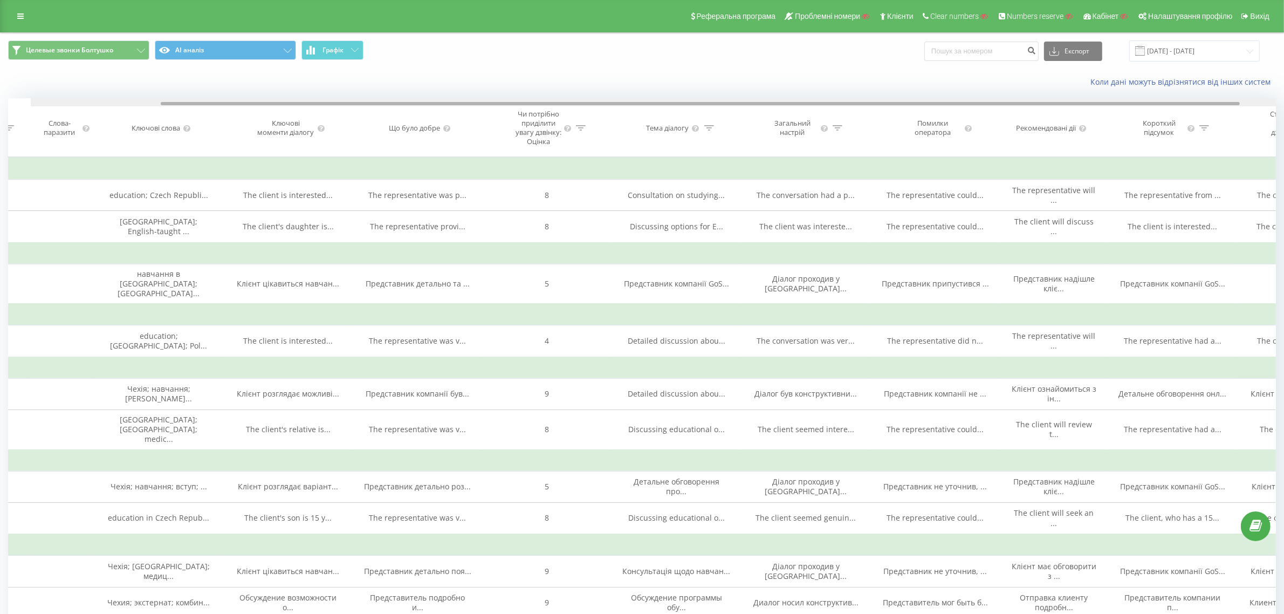
scroll to position [0, 0]
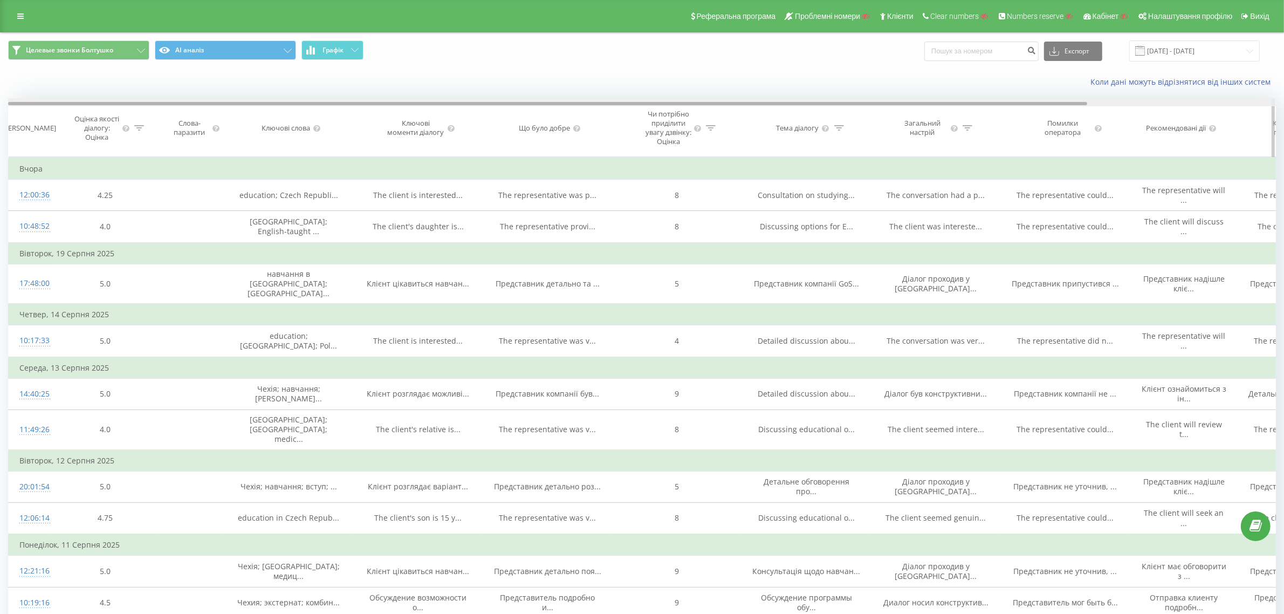
drag, startPoint x: 415, startPoint y: 102, endPoint x: 108, endPoint y: 129, distance: 308.5
click at [108, 129] on div "Дата дзвінка Оцінка якості діалогу: Оцінка Слова-паразити Ключові слова Ключові…" at bounding box center [641, 127] width 1267 height 59
drag, startPoint x: 663, startPoint y: 105, endPoint x: 539, endPoint y: 109, distance: 124.1
click at [539, 109] on div "Дата дзвінка Оцінка якості діалогу: Оцінка Слова-паразити Ключові слова Ключові…" at bounding box center [641, 127] width 1267 height 59
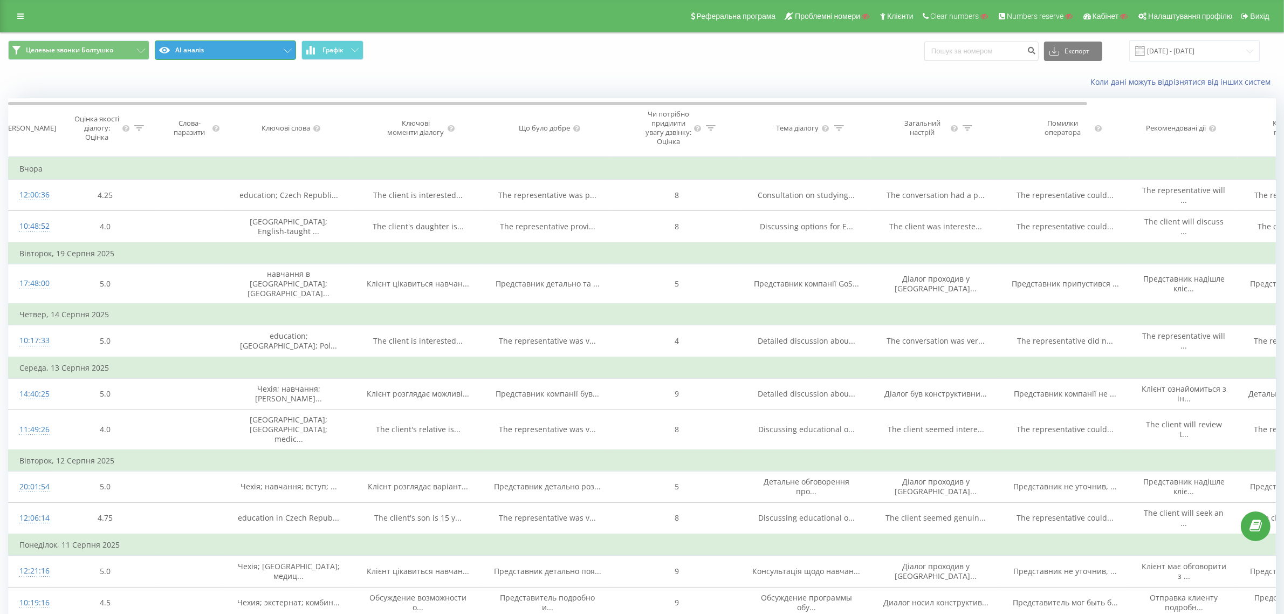
click at [249, 52] on button "AI аналіз" at bounding box center [225, 49] width 141 height 19
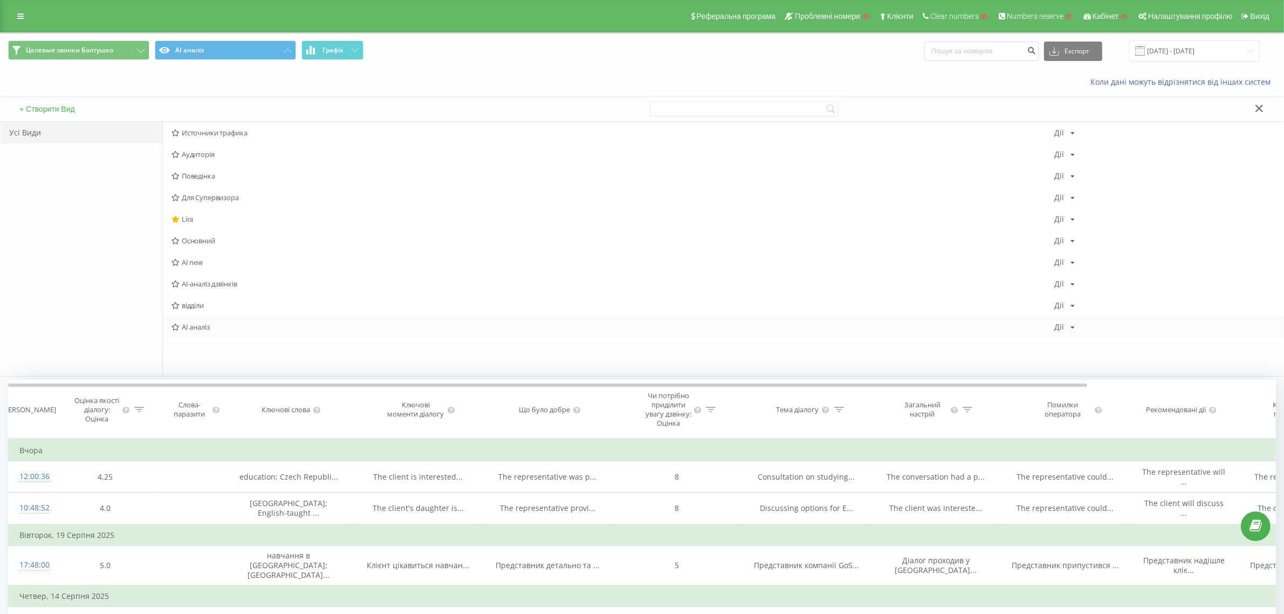
click at [1071, 329] on icon at bounding box center [1072, 327] width 4 height 6
click at [1085, 344] on span "Редагувати" at bounding box center [1101, 340] width 36 height 9
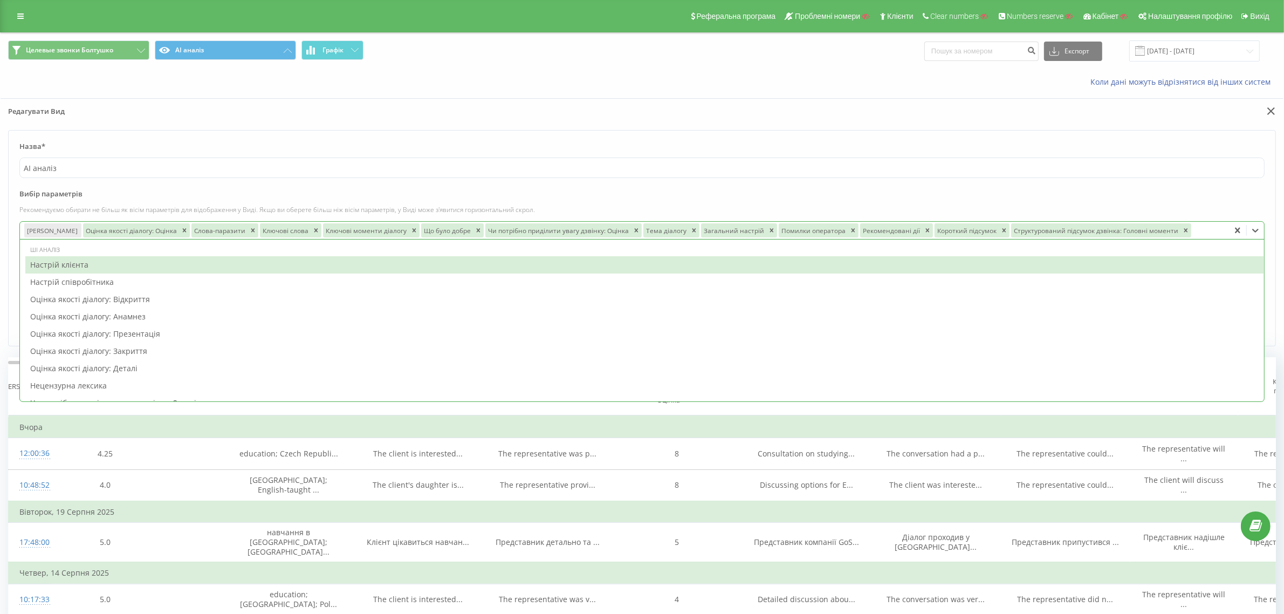
click at [1193, 233] on div at bounding box center [1209, 230] width 32 height 12
type input "номер"
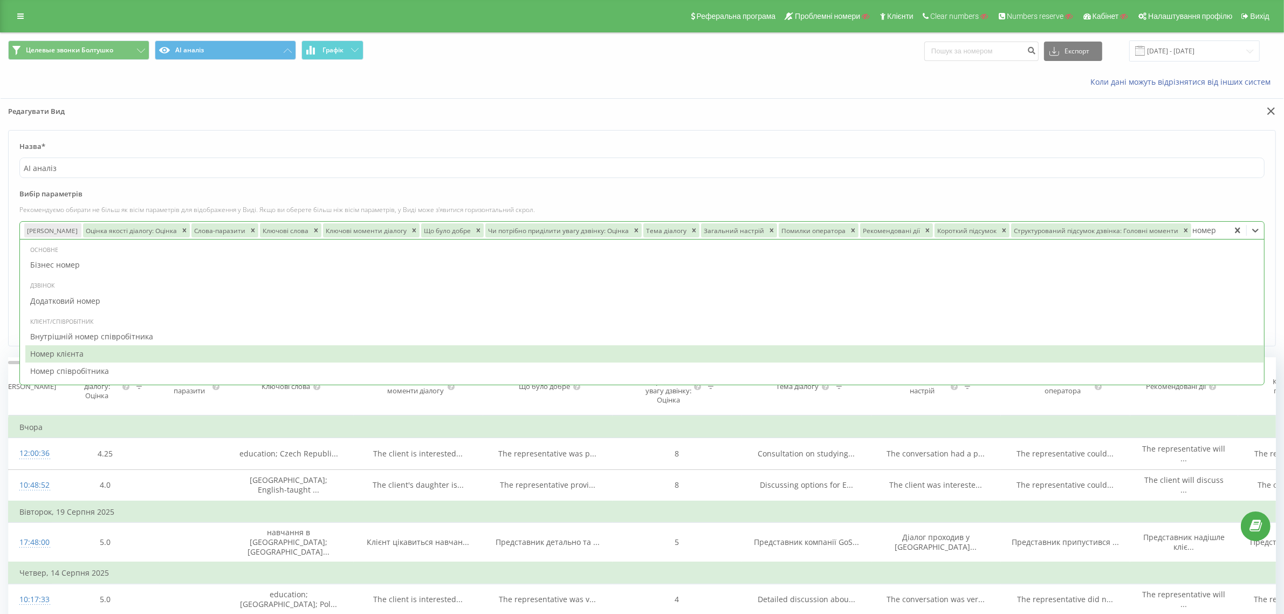
click at [225, 359] on div "Номер клієнта" at bounding box center [644, 353] width 1238 height 17
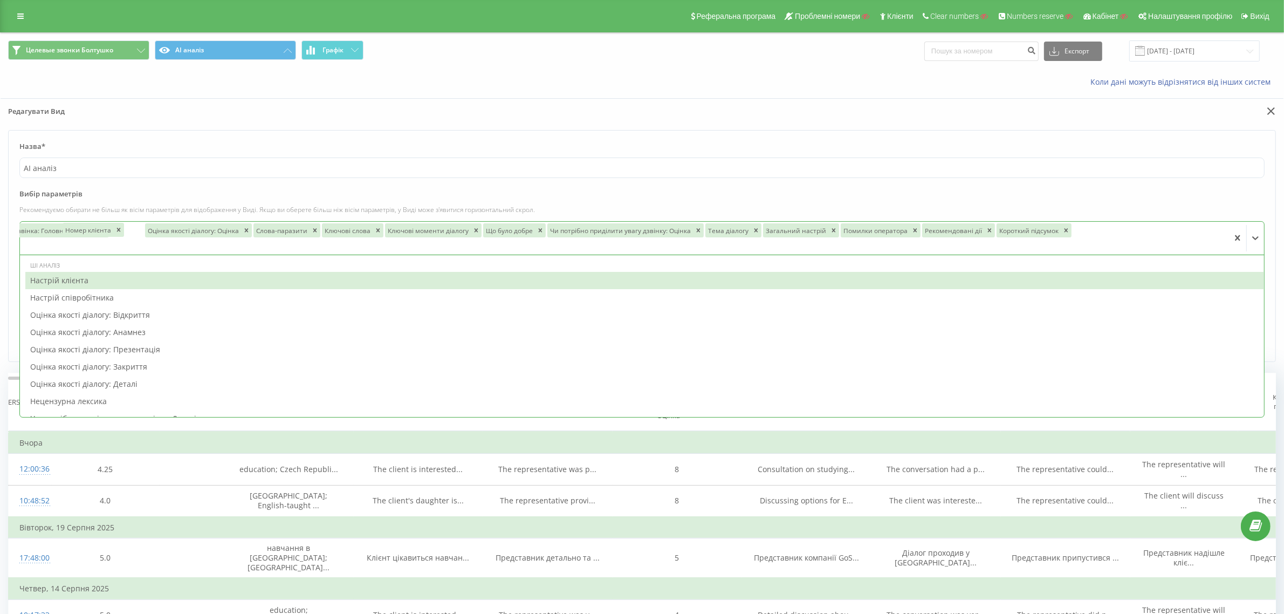
drag, startPoint x: 58, startPoint y: 245, endPoint x: 93, endPoint y: 222, distance: 42.3
click at [93, 222] on div "Дата дзвінка Оцінка якості діалогу: Оцінка Слова-паразити Ключові слова Ключові…" at bounding box center [624, 238] width 1209 height 33
click at [474, 194] on label "Вибір параметрів" at bounding box center [641, 197] width 1245 height 16
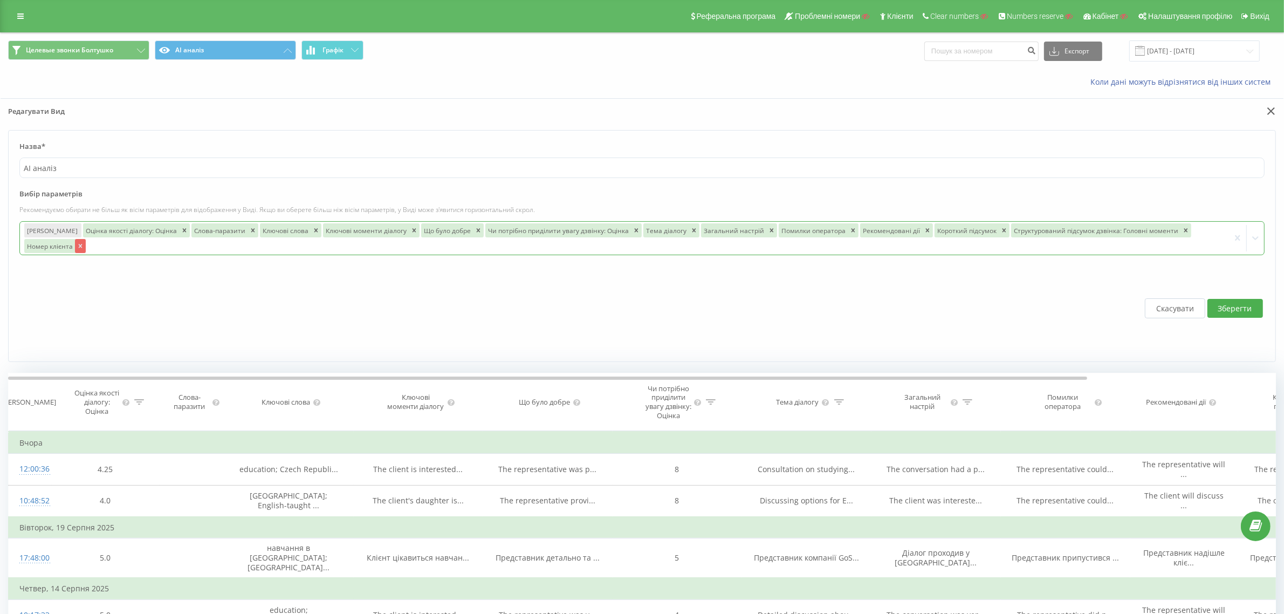
click at [80, 247] on icon "Remove Номер клієнта" at bounding box center [80, 246] width 4 height 4
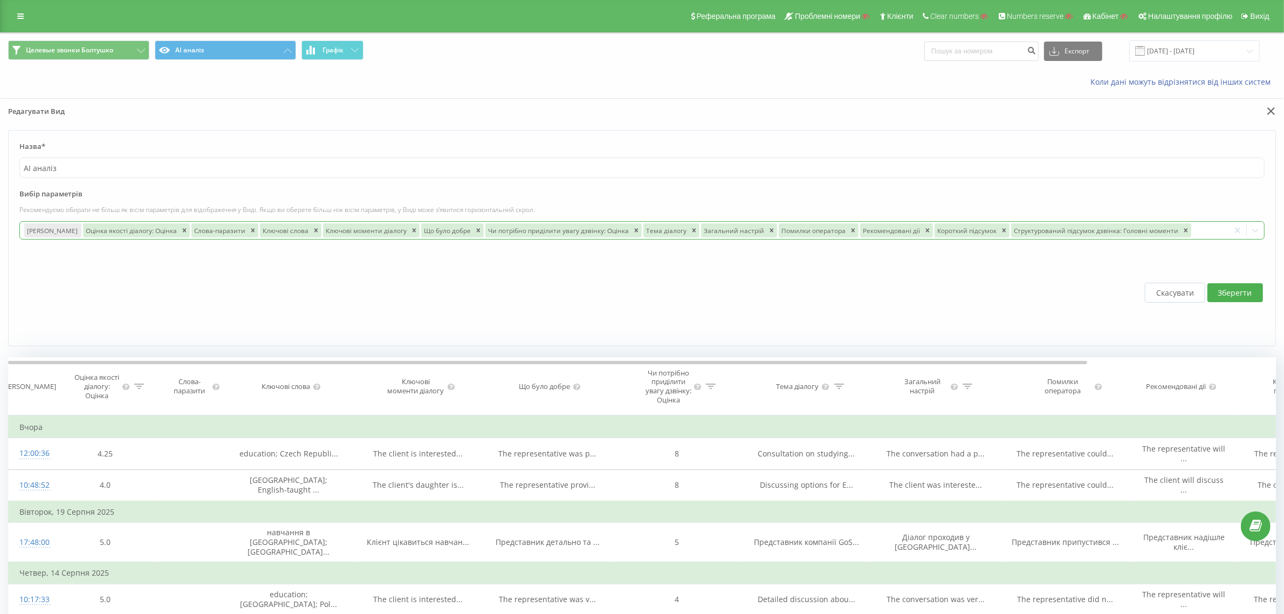
click at [1237, 290] on button "Зберегти" at bounding box center [1235, 292] width 56 height 19
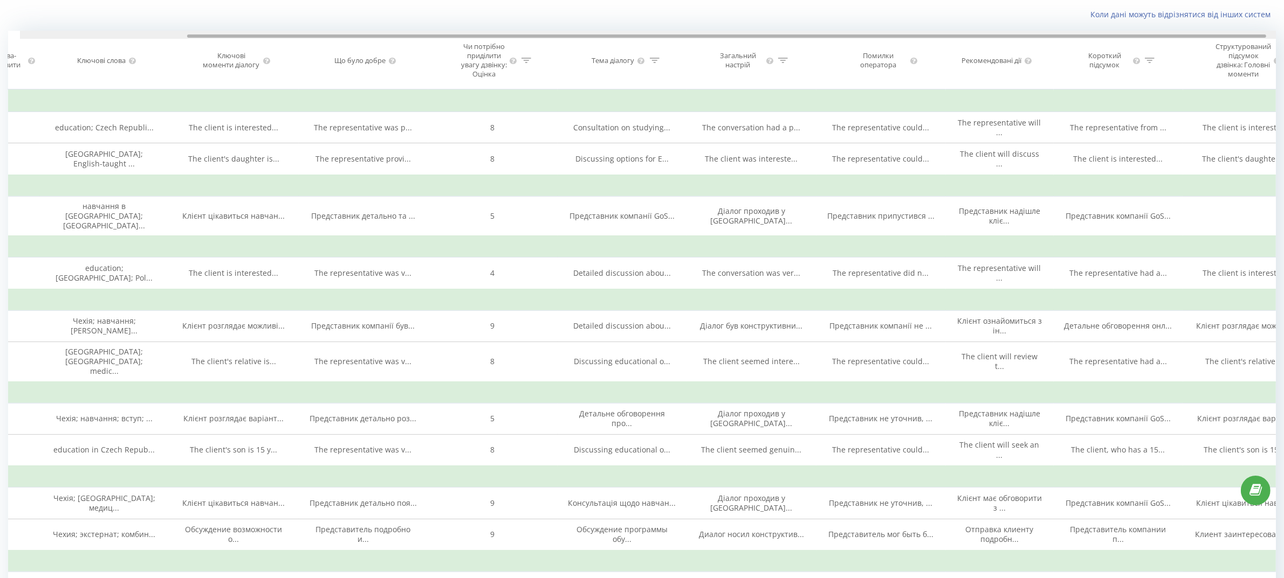
scroll to position [0, 221]
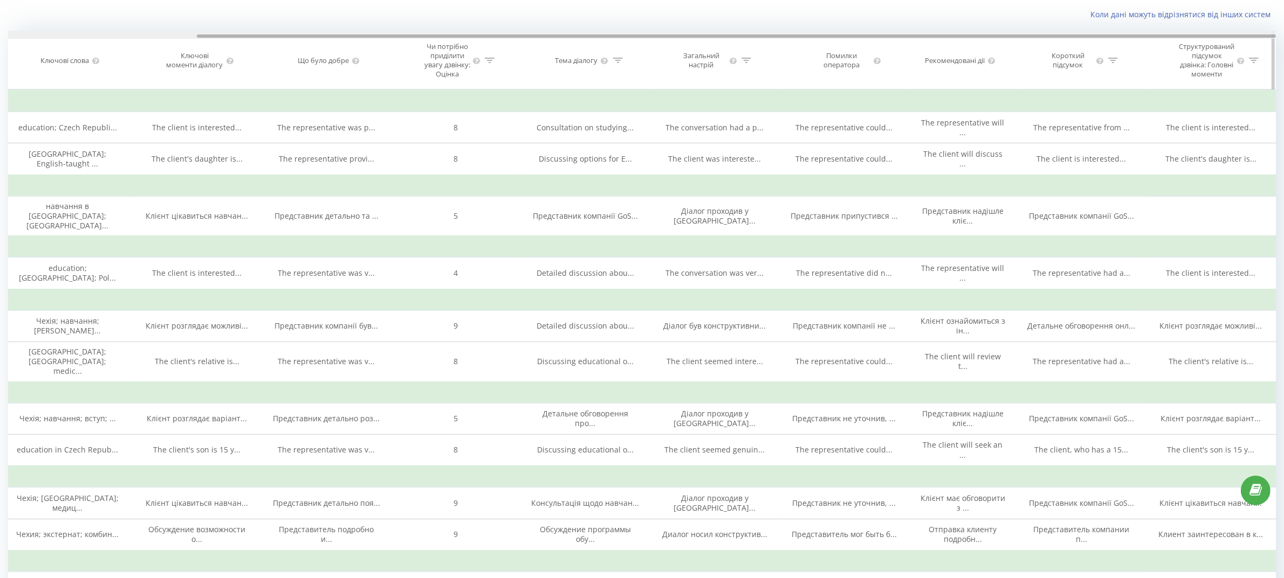
drag, startPoint x: 993, startPoint y: 36, endPoint x: 1216, endPoint y: 66, distance: 225.3
click at [1228, 36] on div at bounding box center [736, 36] width 1079 height 3
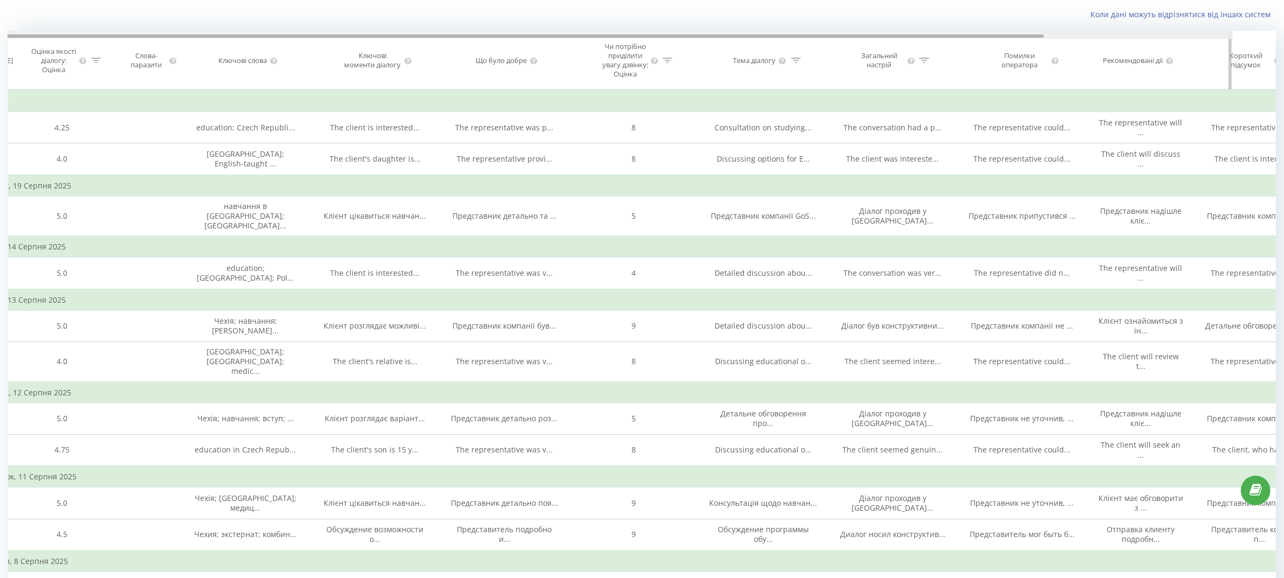
scroll to position [0, 0]
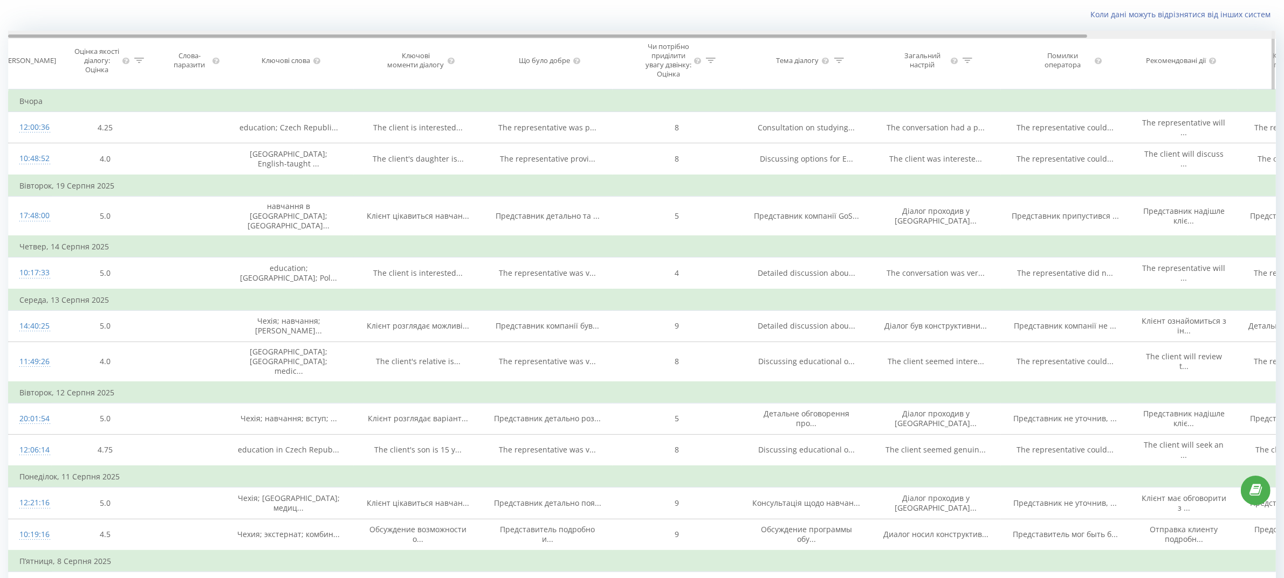
drag, startPoint x: 910, startPoint y: 36, endPoint x: 702, endPoint y: 37, distance: 207.6
click at [702, 37] on div at bounding box center [547, 36] width 1079 height 3
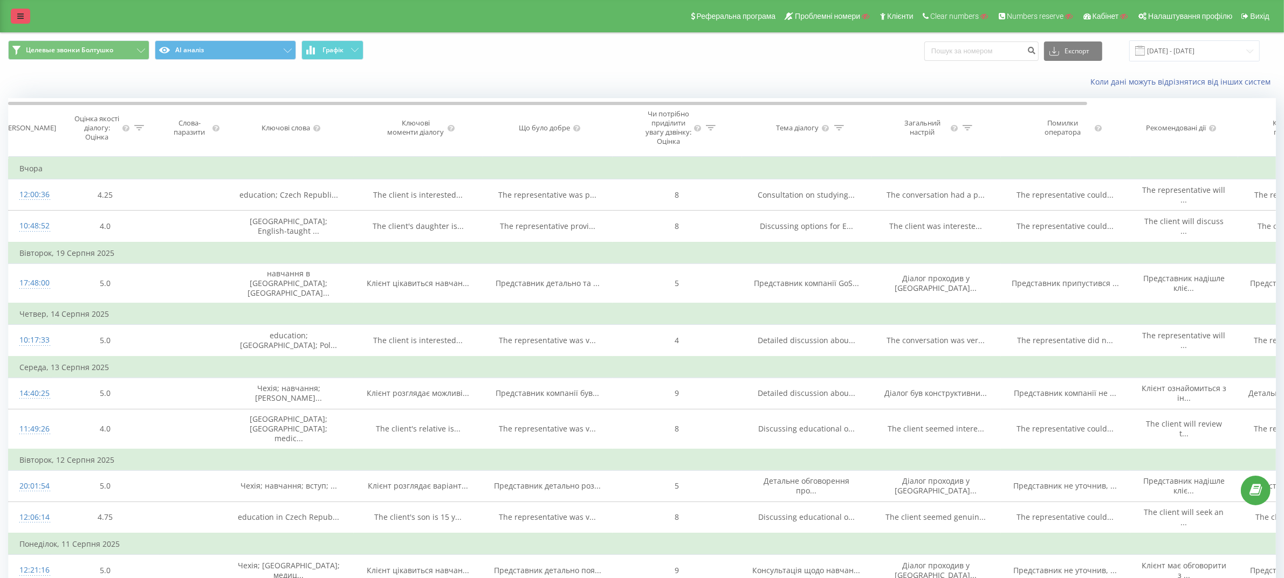
click at [23, 20] on link at bounding box center [20, 16] width 19 height 15
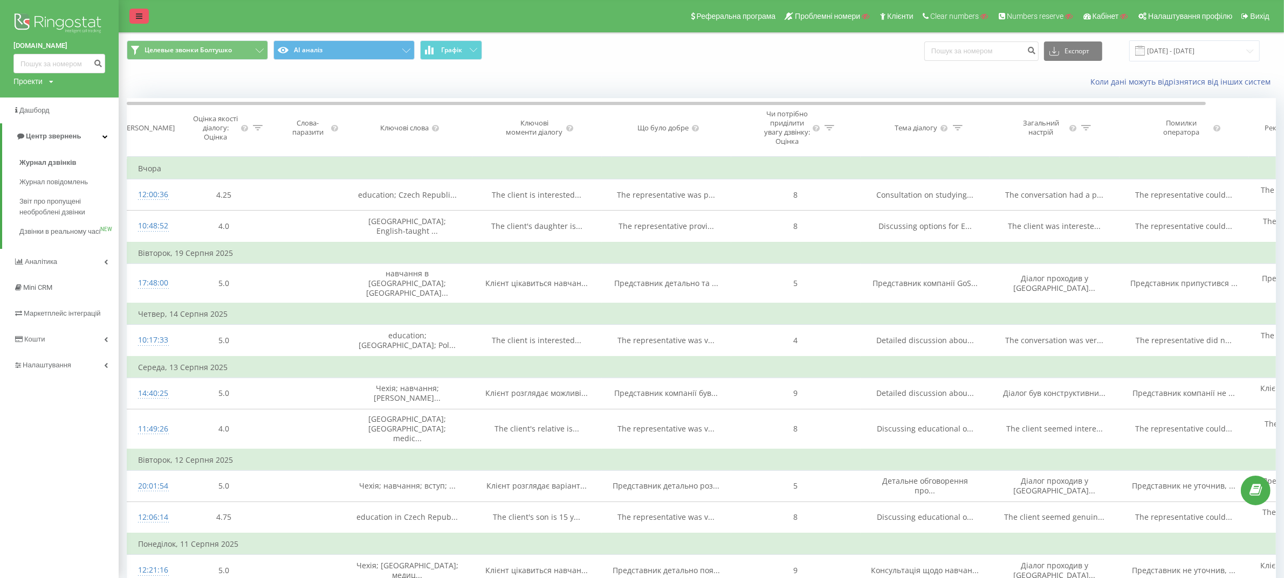
click at [136, 14] on icon at bounding box center [139, 16] width 6 height 8
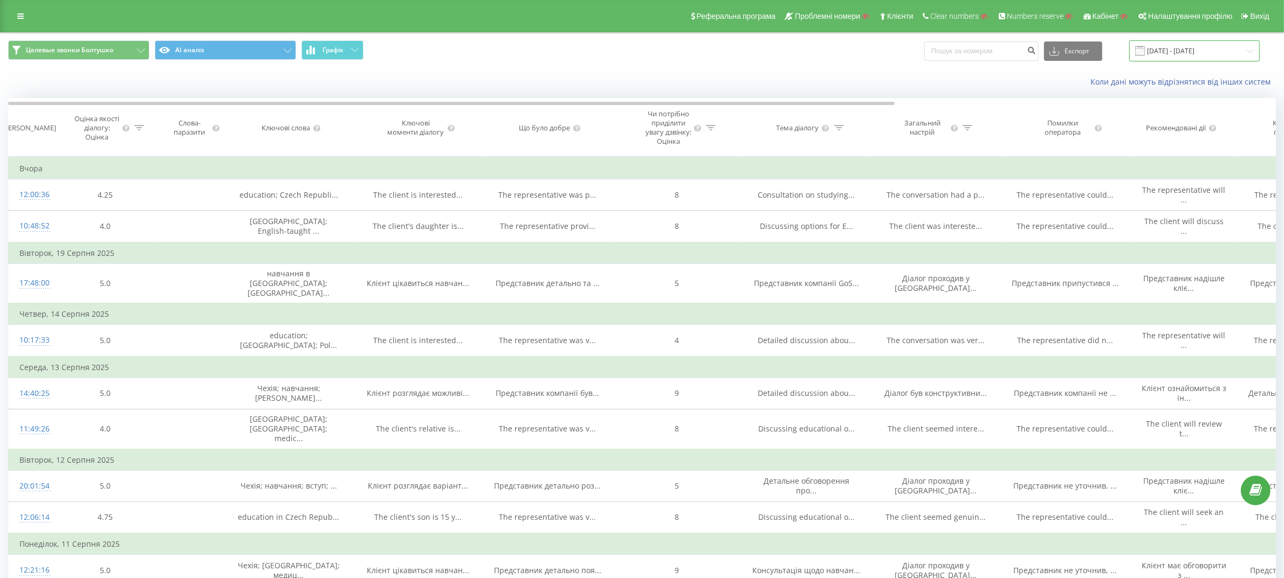
click at [1174, 45] on input "21.07.2025 - 21.08.2025" at bounding box center [1194, 50] width 130 height 21
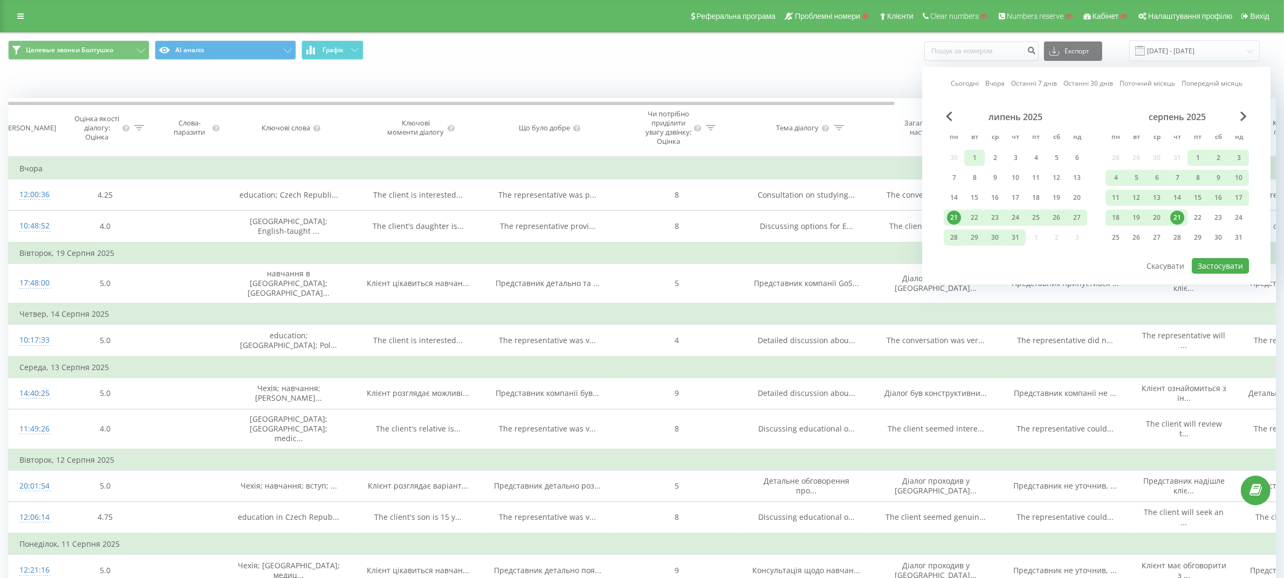
click at [976, 163] on div "1" at bounding box center [974, 158] width 14 height 14
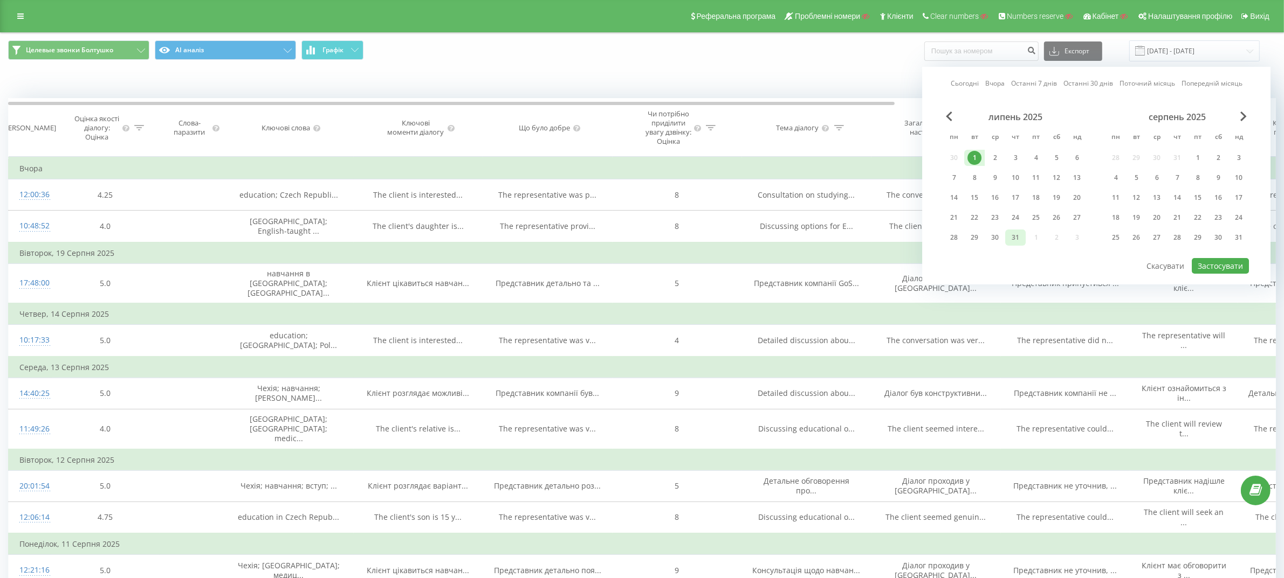
click at [1014, 232] on div "31" at bounding box center [1015, 238] width 14 height 14
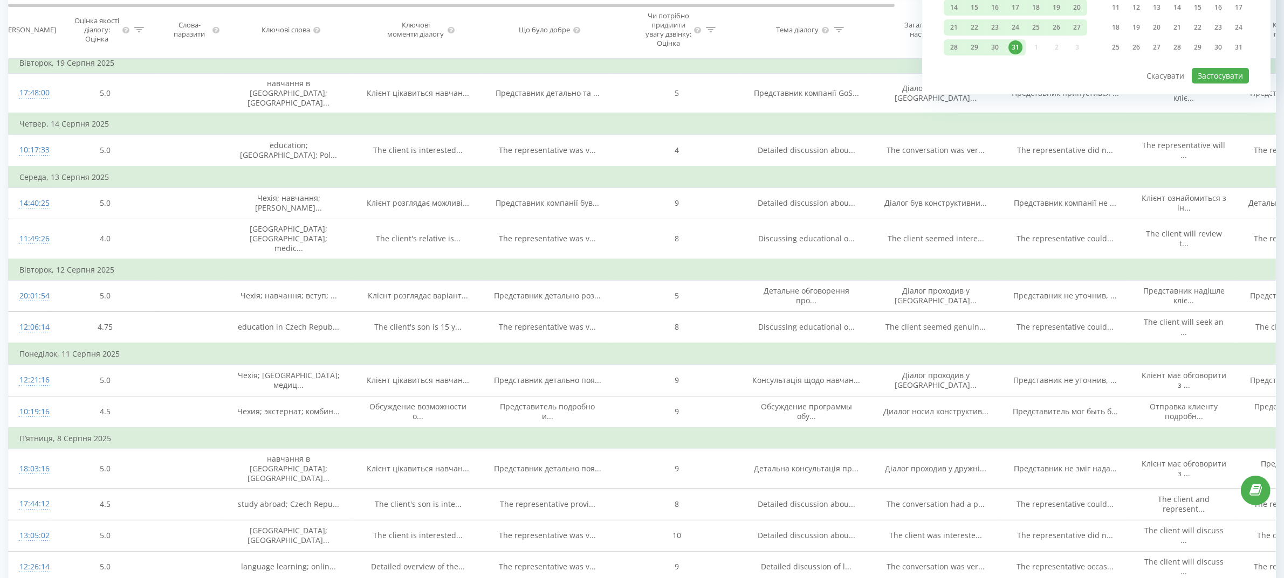
scroll to position [135, 0]
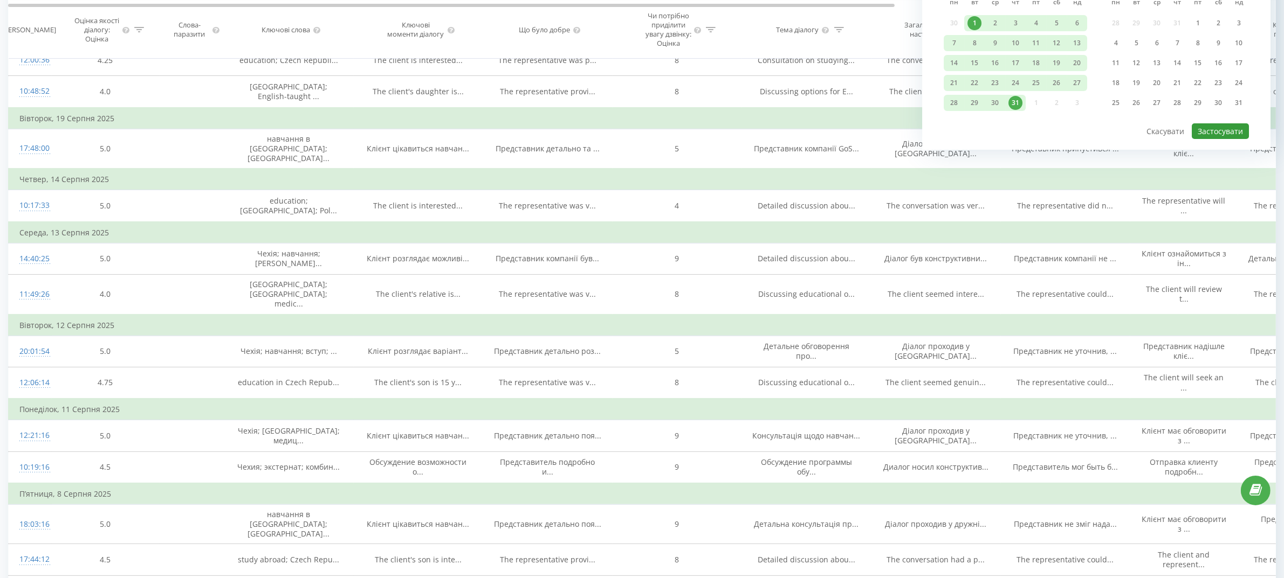
click at [1220, 130] on button "Застосувати" at bounding box center [1219, 131] width 57 height 16
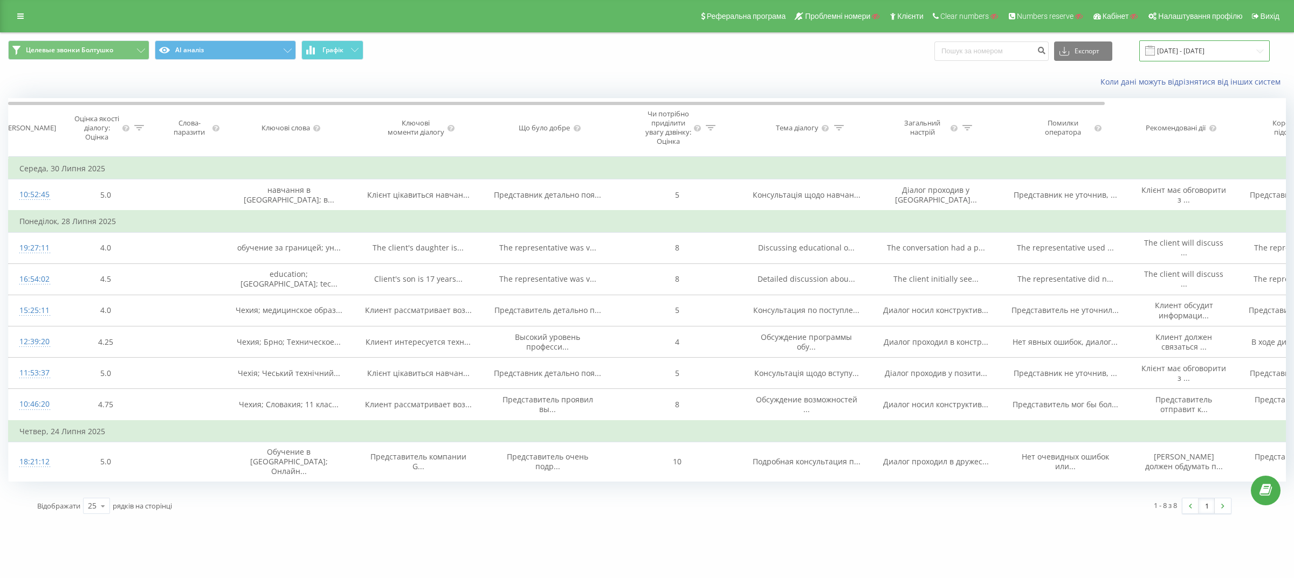
click at [1210, 52] on input "01.07.2025 - 31.07.2025" at bounding box center [1204, 50] width 130 height 21
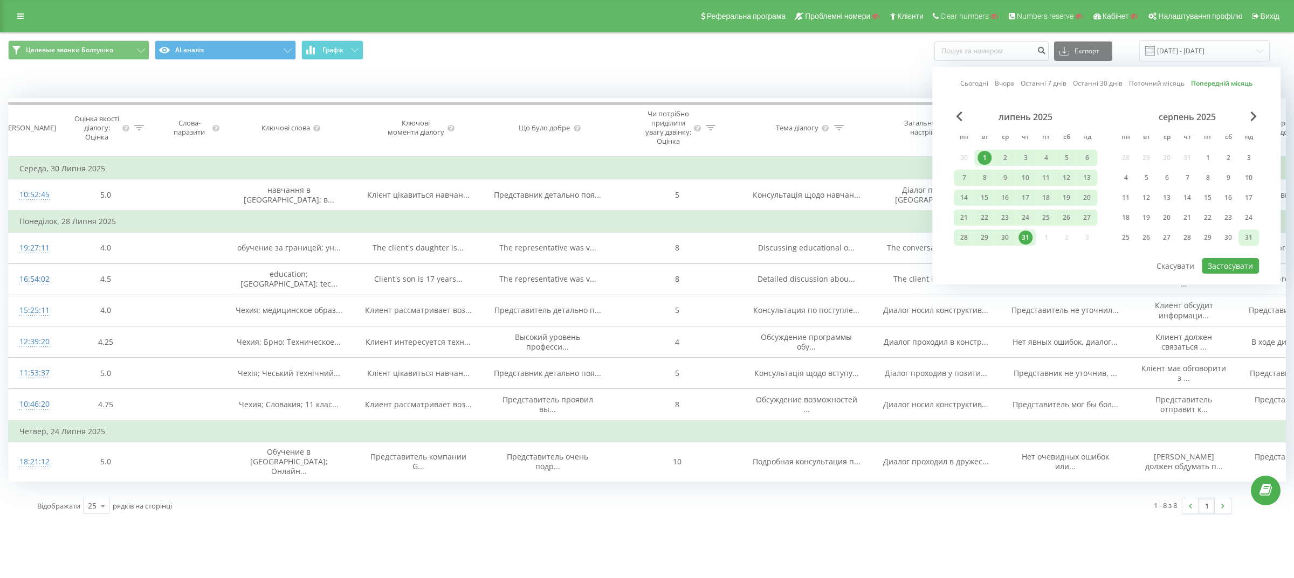
click at [1246, 235] on div "31" at bounding box center [1249, 238] width 14 height 14
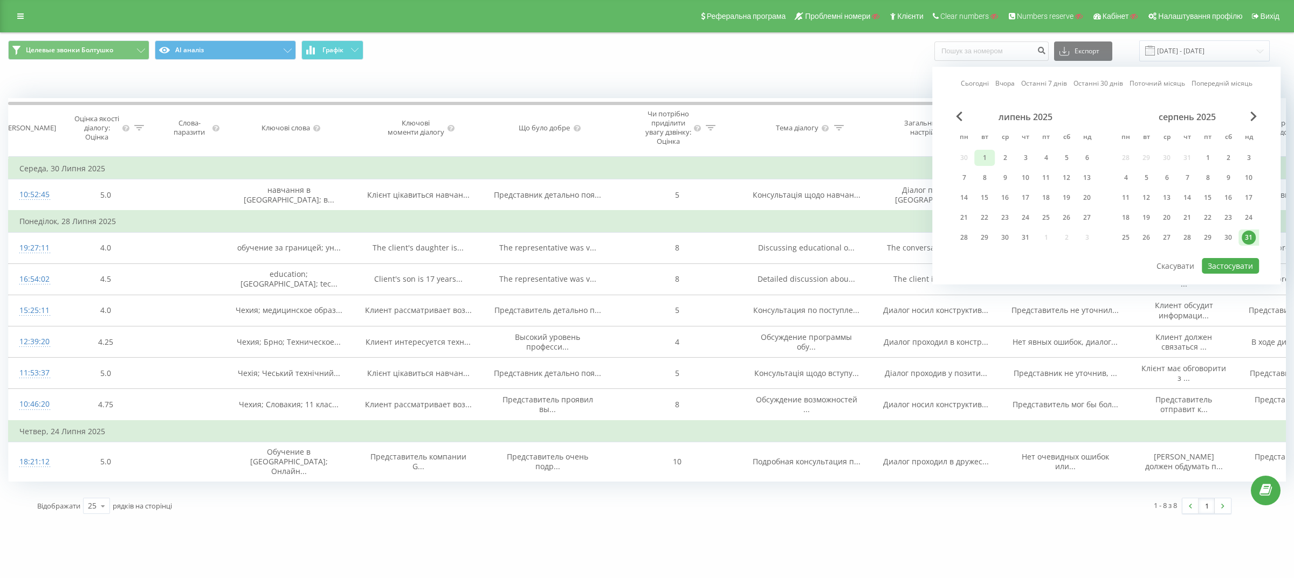
click at [989, 154] on div "1" at bounding box center [984, 158] width 14 height 14
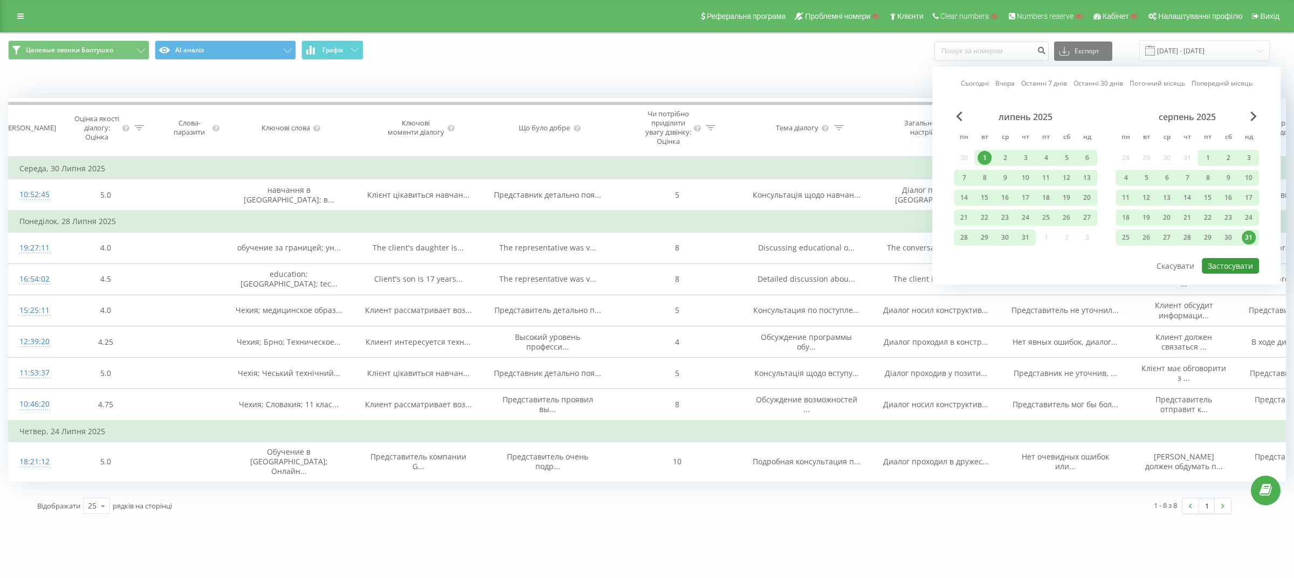
click at [1230, 265] on button "Застосувати" at bounding box center [1230, 266] width 57 height 16
type input "01.07.2025 - 31.08.2025"
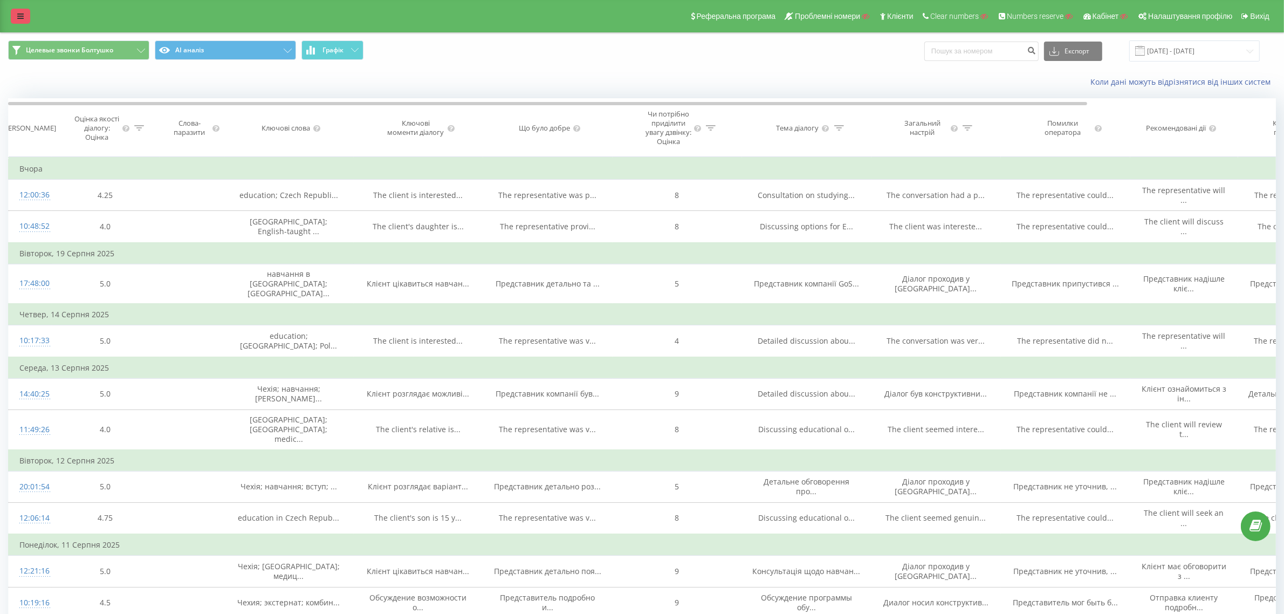
click at [22, 15] on icon at bounding box center [20, 16] width 6 height 8
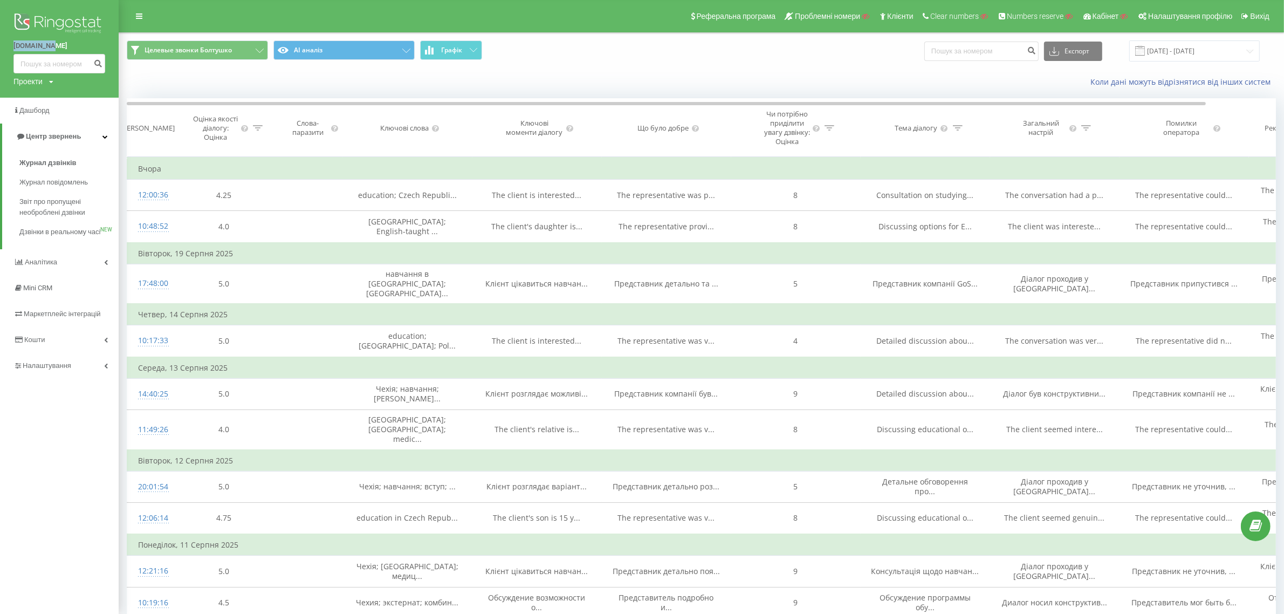
drag, startPoint x: 6, startPoint y: 46, endPoint x: 68, endPoint y: 47, distance: 62.5
click at [68, 47] on div "gostudy.cz Проекти Пошук" at bounding box center [59, 49] width 119 height 98
copy link "[DOMAIN_NAME]"
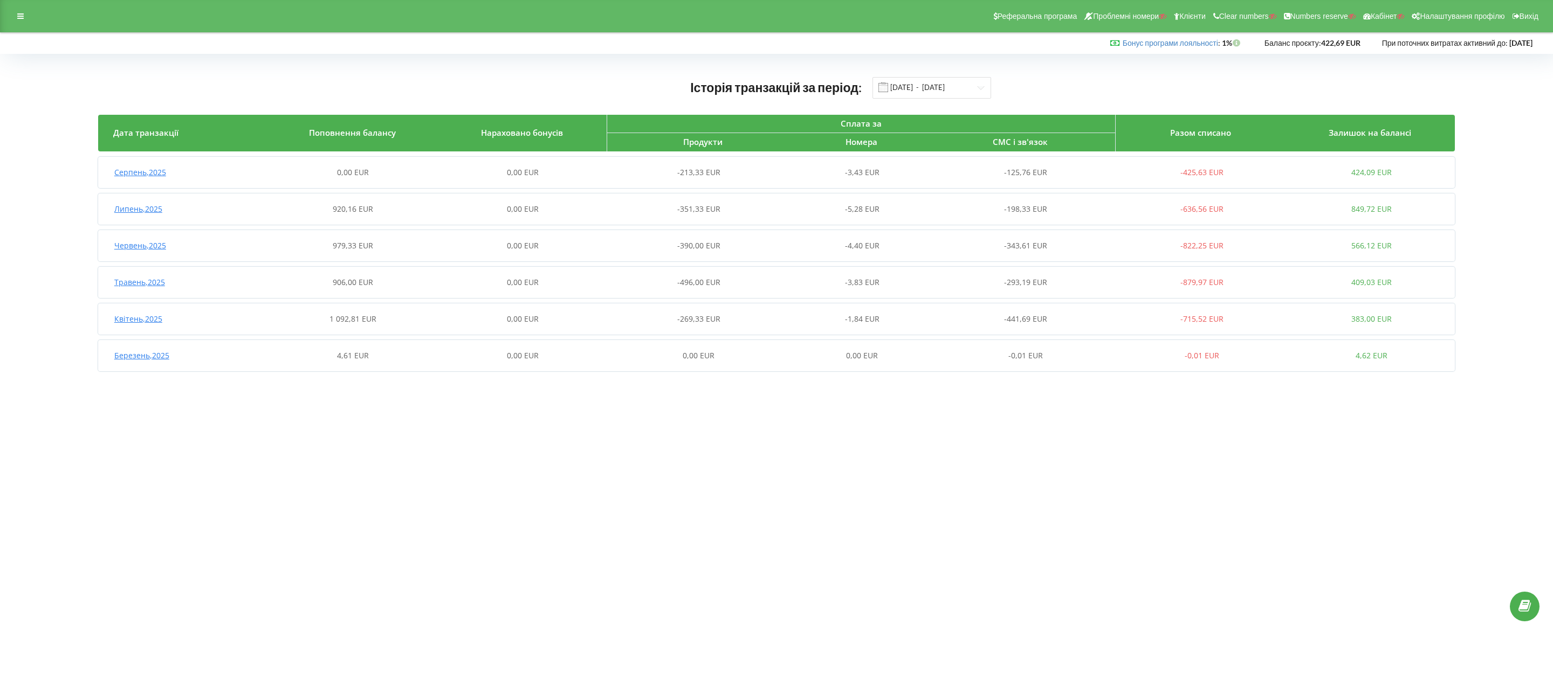
click at [952, 176] on div "-125,76 EUR" at bounding box center [1032, 172] width 170 height 11
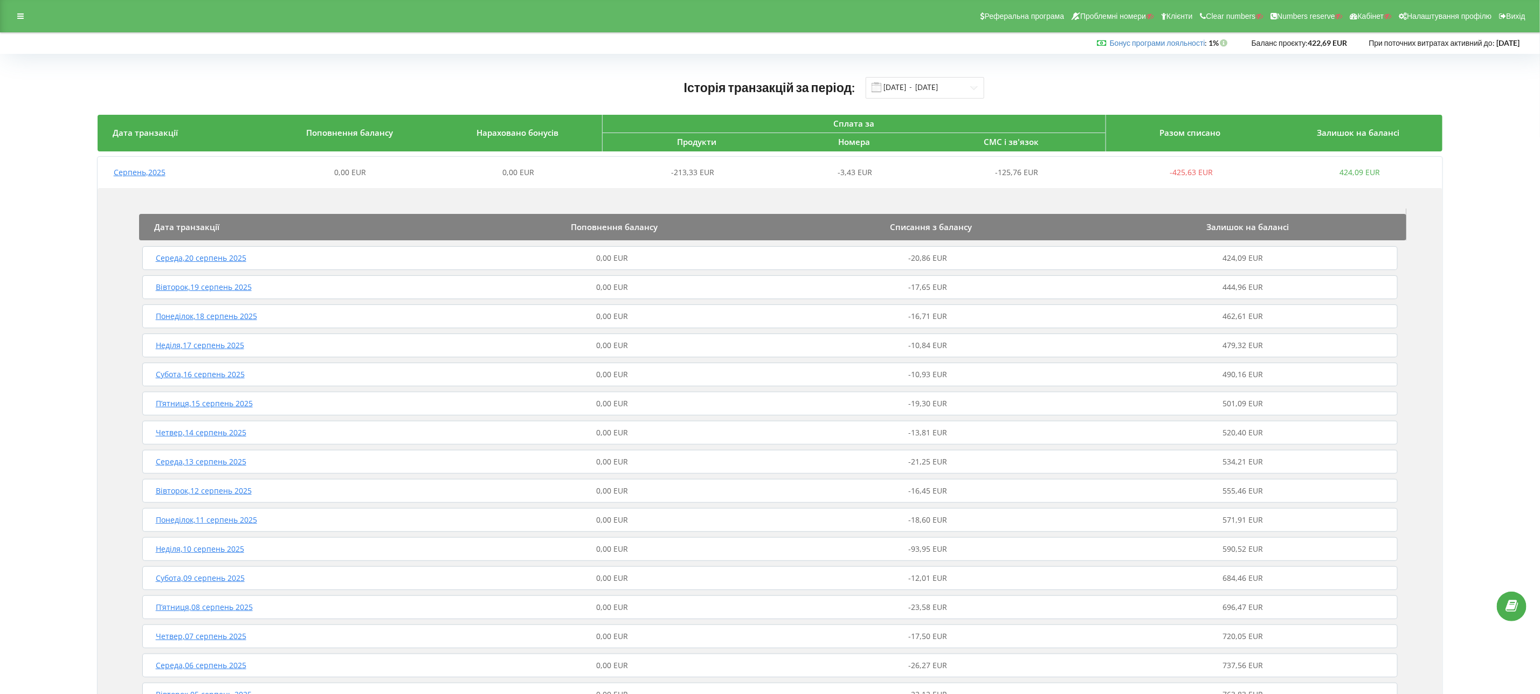
click at [953, 258] on div "-20,86 EUR" at bounding box center [927, 258] width 315 height 11
